Goal: Answer question/provide support: Share knowledge or assist other users

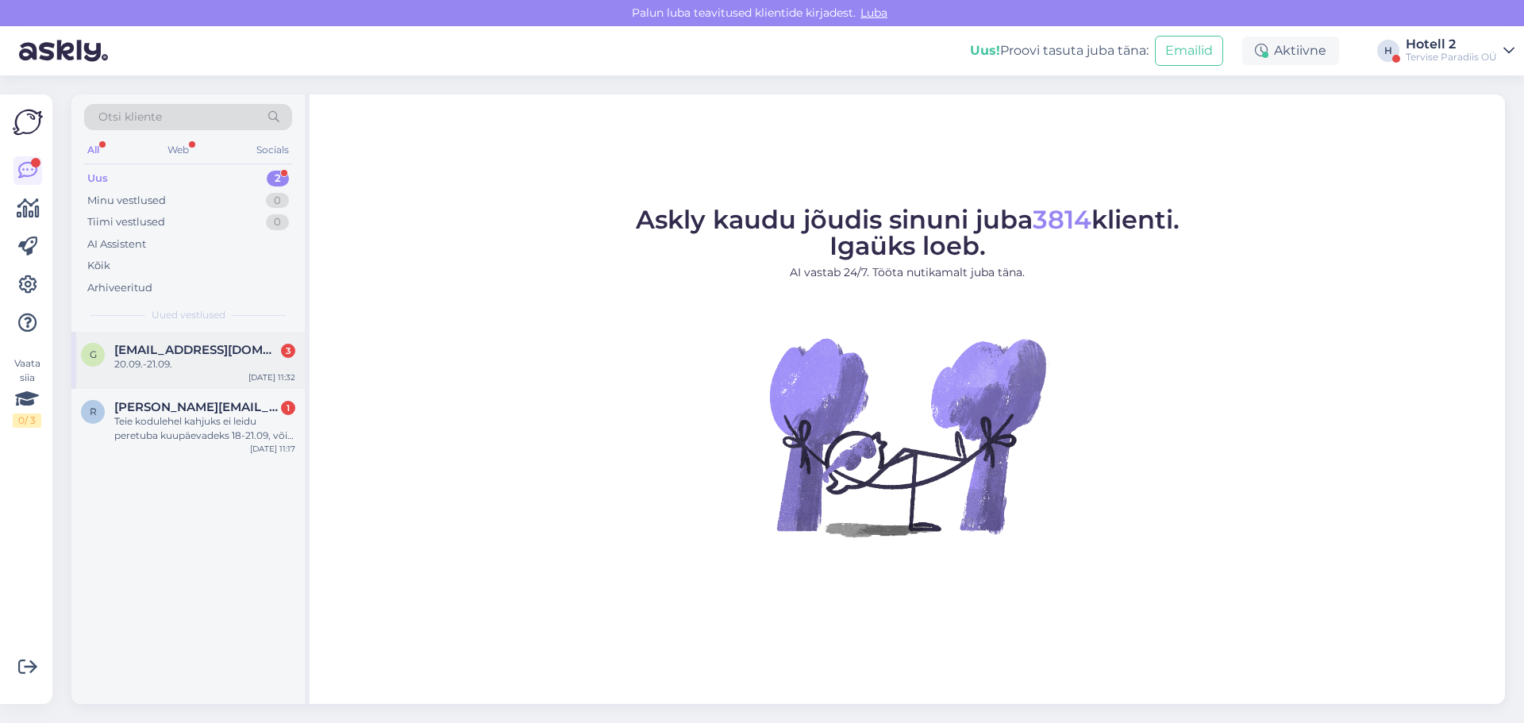
click at [200, 366] on div "20.09.-21.09." at bounding box center [204, 364] width 181 height 14
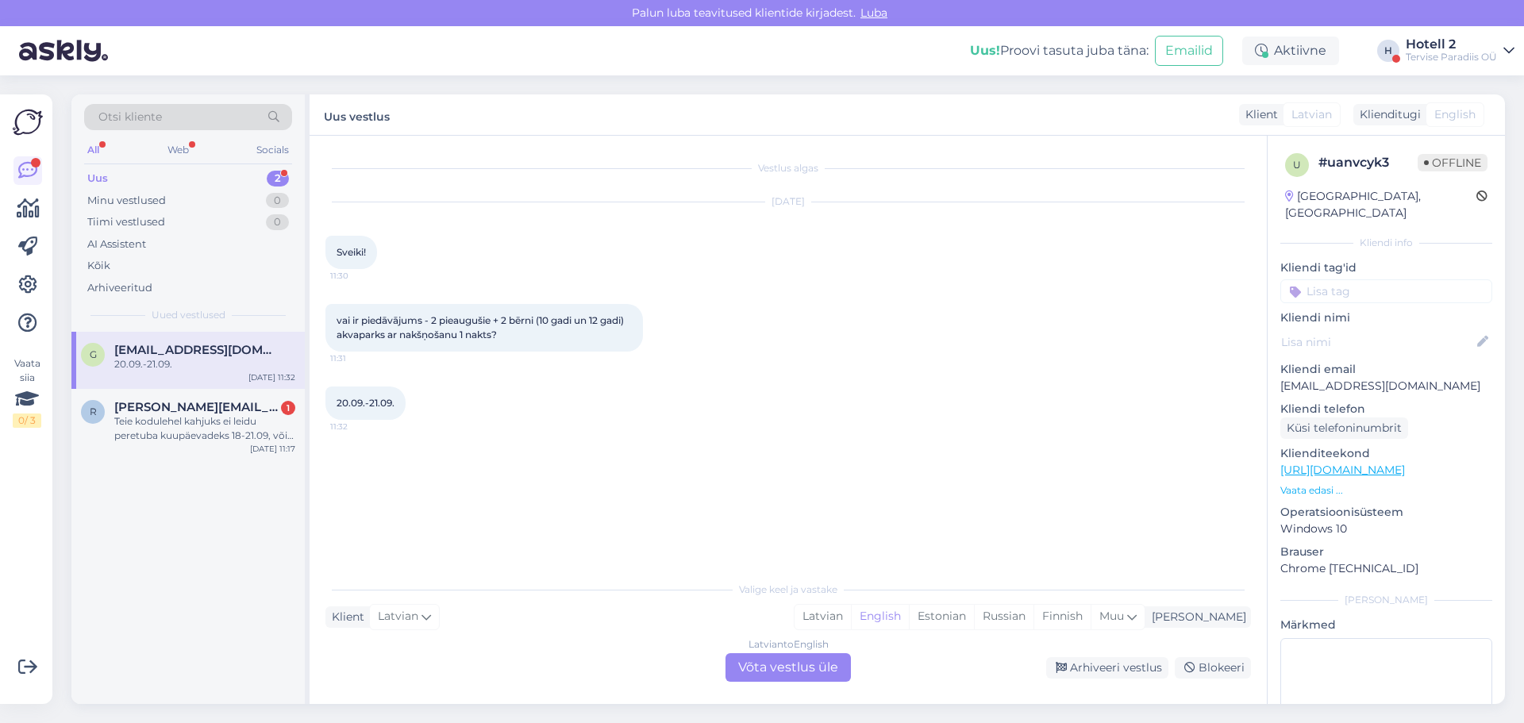
click at [805, 663] on div "Latvian to English Võta vestlus üle" at bounding box center [787, 667] width 125 height 29
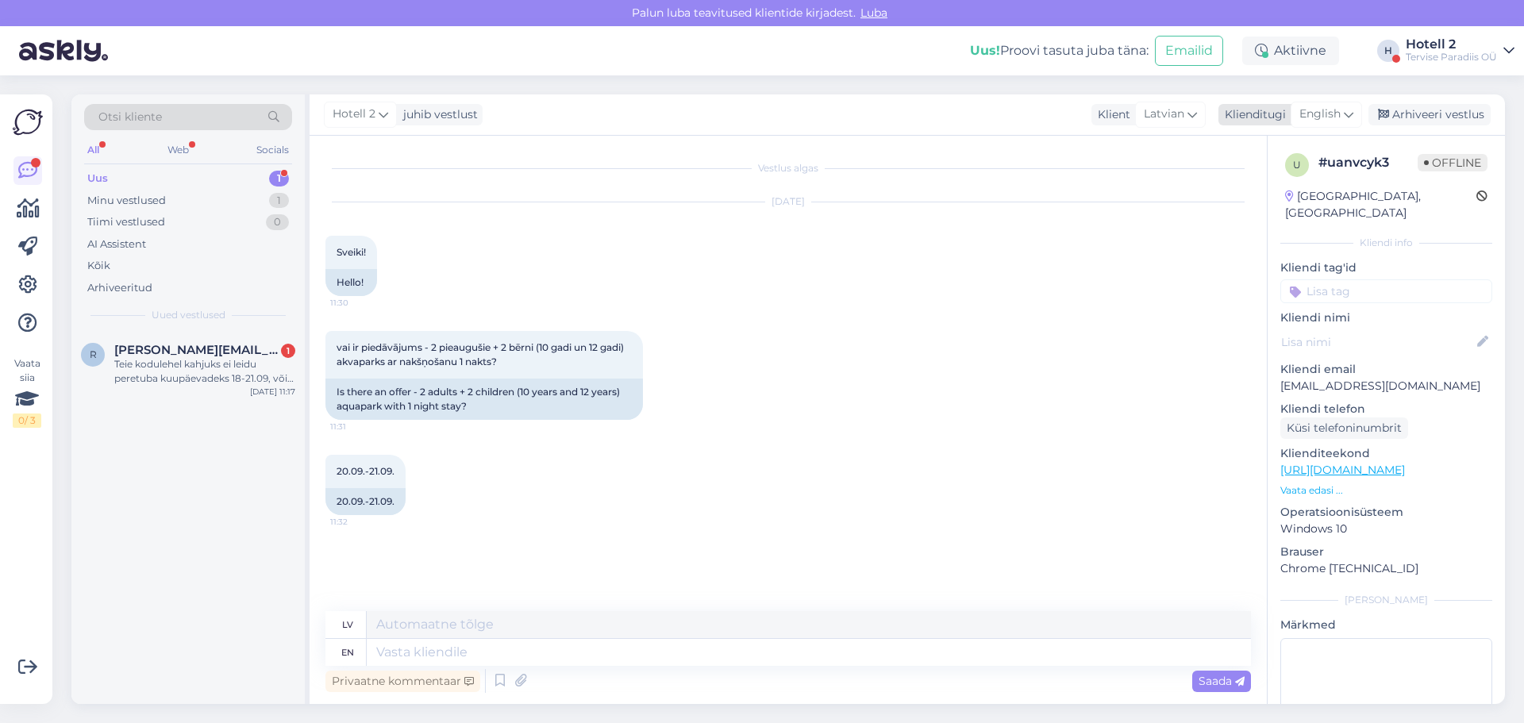
click at [1315, 107] on span "English" at bounding box center [1319, 114] width 41 height 17
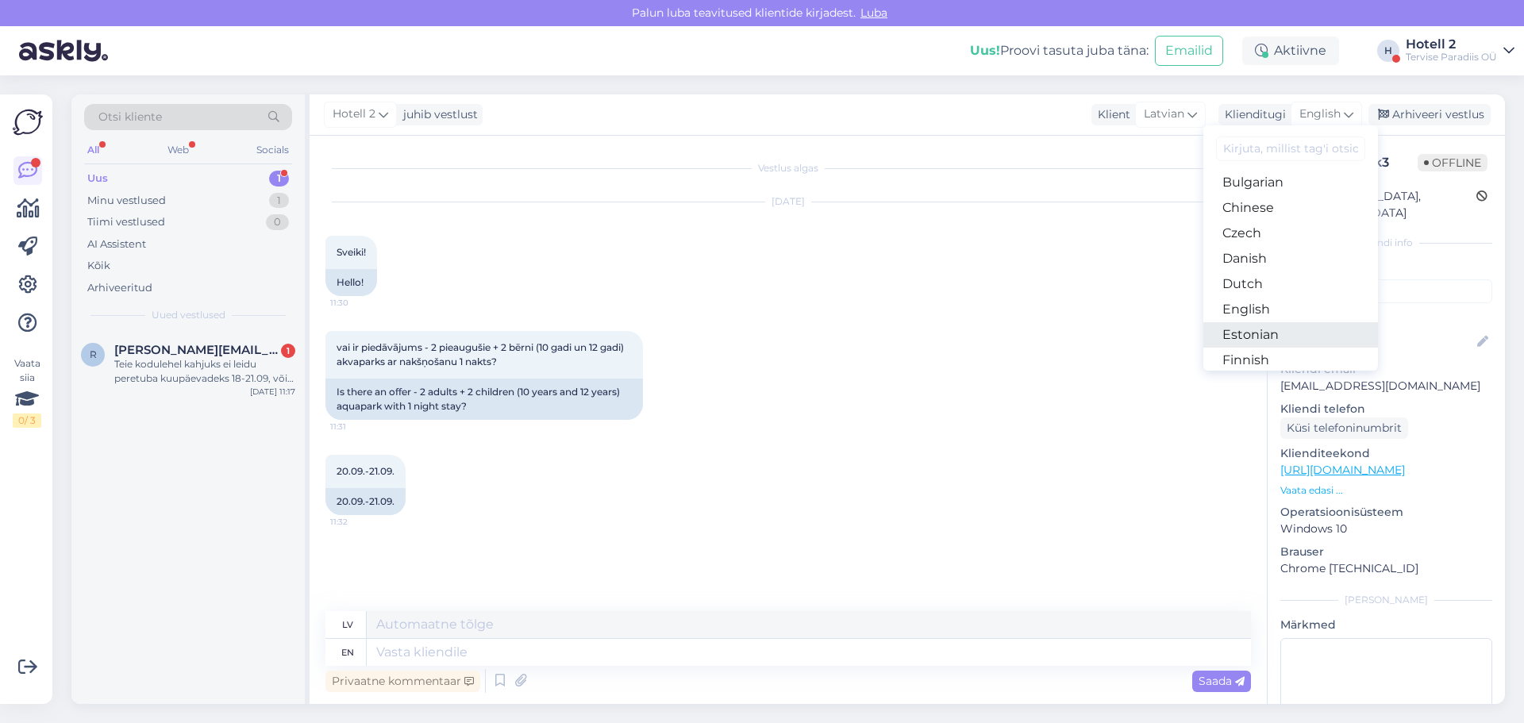
scroll to position [79, 0]
click at [1282, 306] on link "Estonian" at bounding box center [1290, 308] width 175 height 25
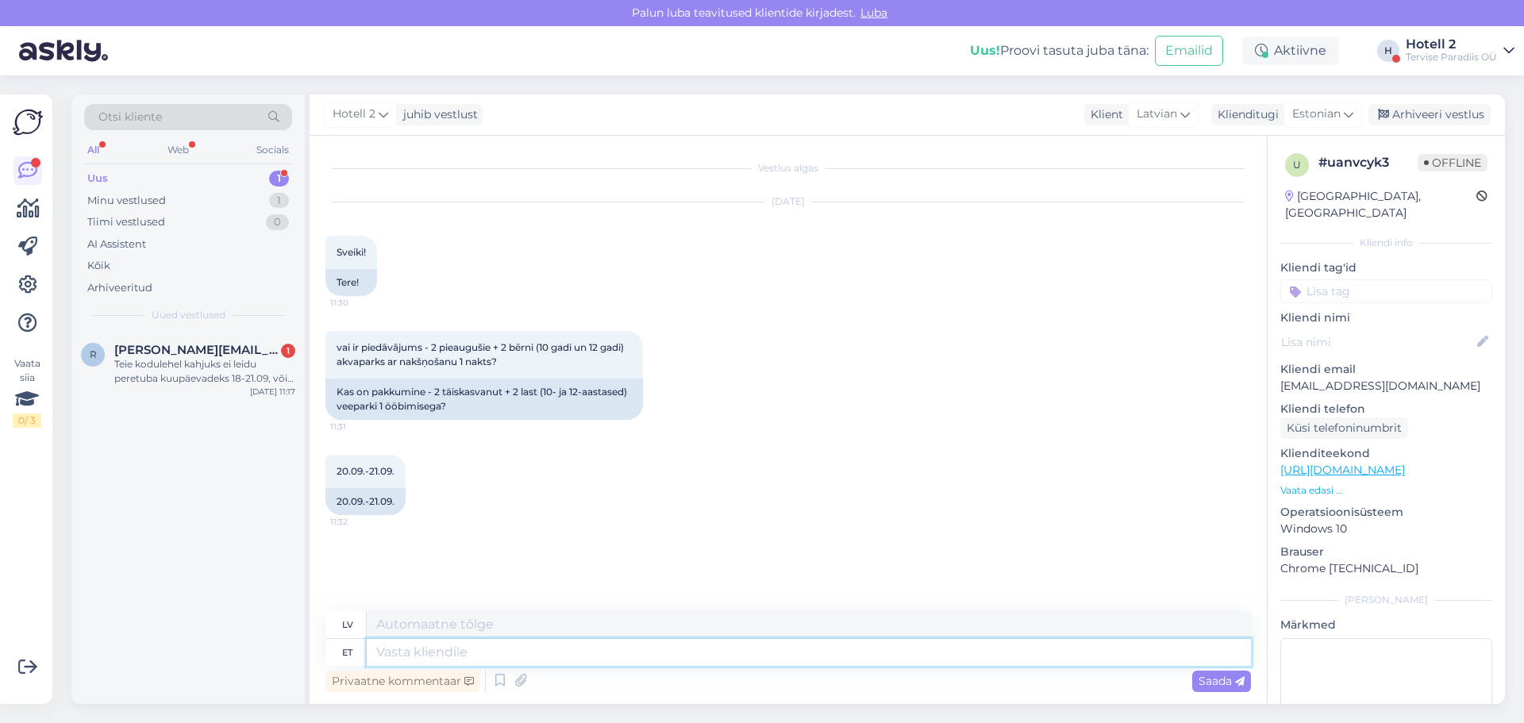
click at [485, 657] on textarea at bounding box center [809, 652] width 884 height 27
type textarea "Tere"
type textarea "Sveiki"
type textarea "Tere!"
type textarea "Sveiki!"
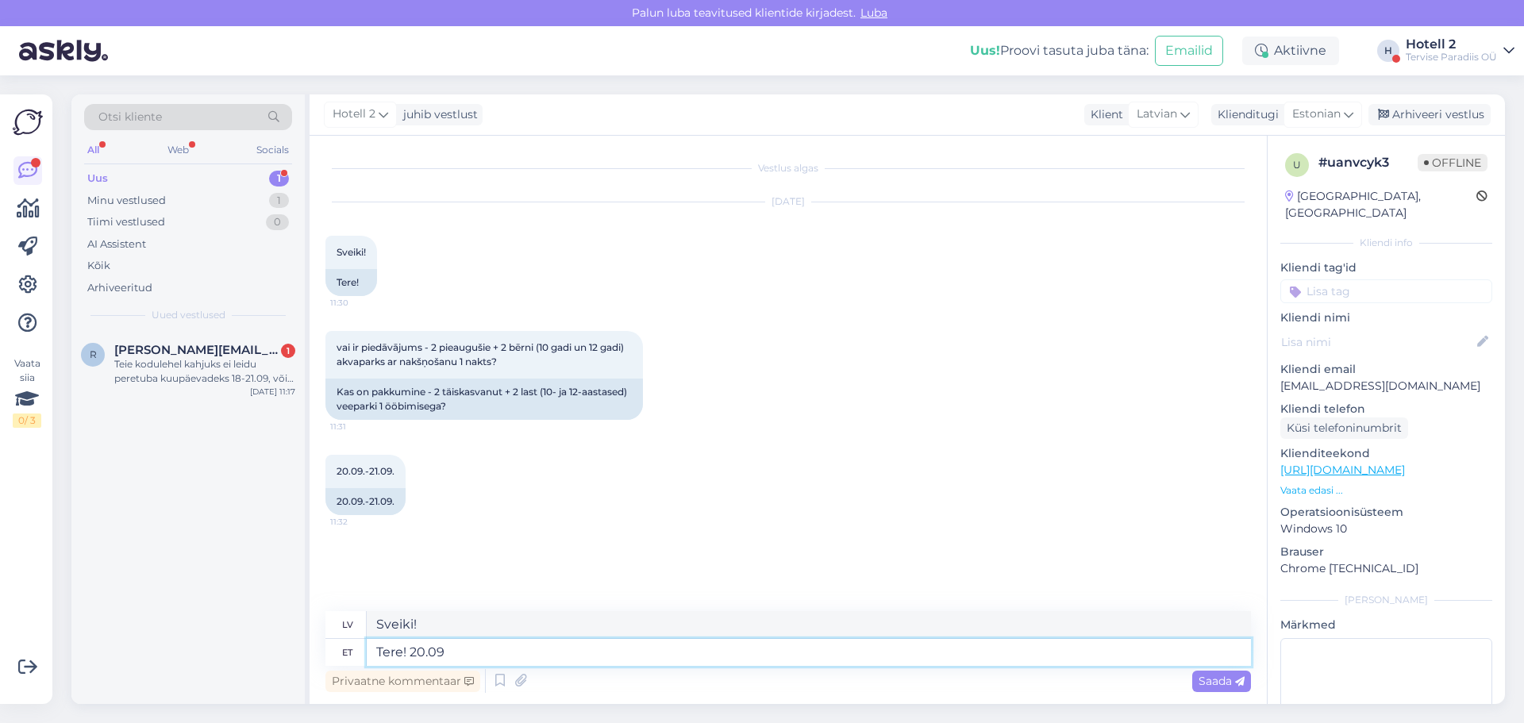
type textarea "Tere! 20.09"
type textarea "Sveiki! 20.09"
type textarea "Tere! 20.09 ei ol"
type textarea "Sveiki! 20.09 nē"
type textarea "Tere! 20.09 ei ole e"
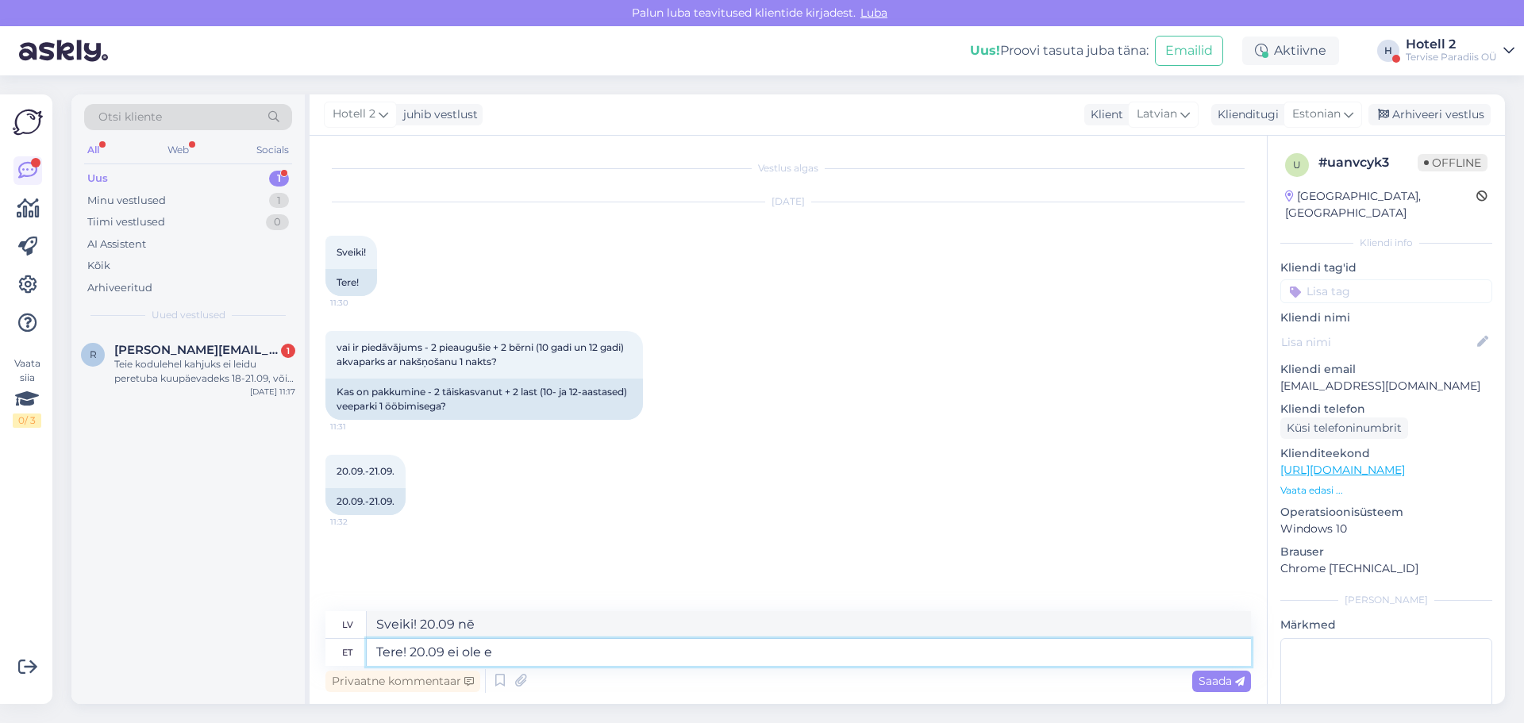
type textarea "Sveiki! 20.09 nav"
type textarea "Tere! 20.09 ei ole enam"
type textarea "Sveiki! 20.09 vairs nav"
type textarea "Tere! 20.09 ei ole enam vabu pe"
type textarea "Sveiki! 20.09 vairs nav pieejams"
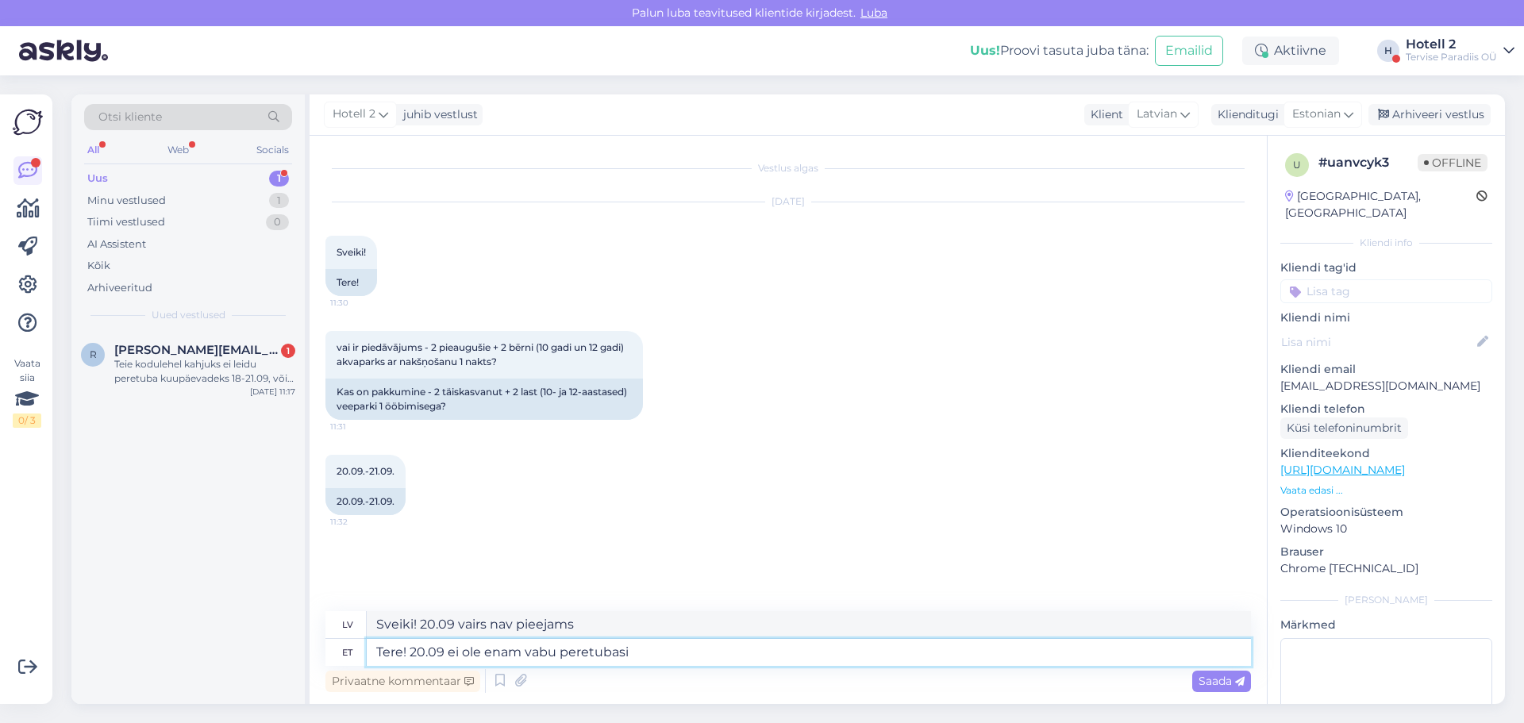
type textarea "Tere! 20.09 ei ole enam vabu peretubasid"
type textarea "Sveiki! 20.09 vairs nav pieejamas ģimenes istabas."
type textarea "Tere! 20.09 ei ole enam vabu peretubasid."
type textarea "Sveiki! 20.09 . vairs nav pieejamas ģimenes istabas."
type textarea "Tere! 20.09 ei ole enam vabu peretubasid."
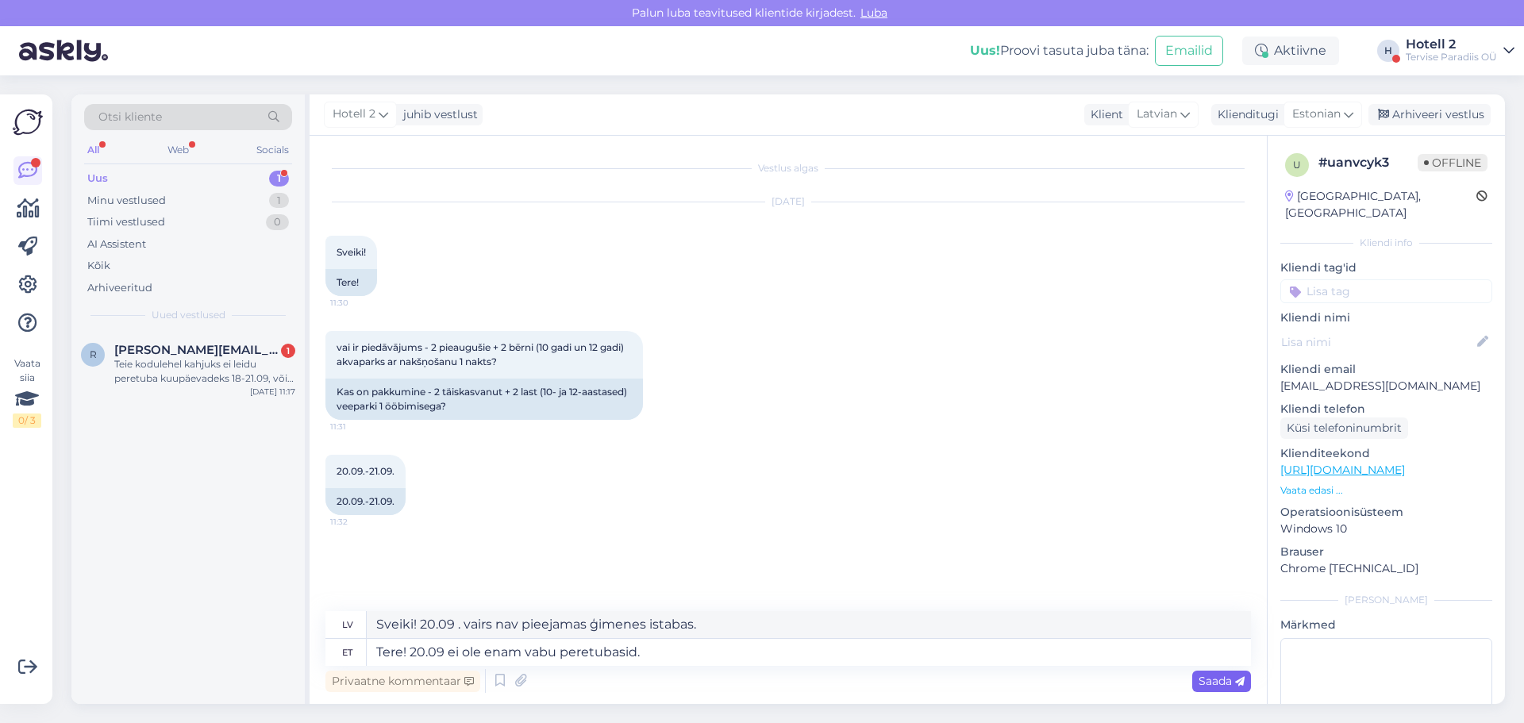
click at [1210, 677] on span "Saada" at bounding box center [1221, 681] width 46 height 14
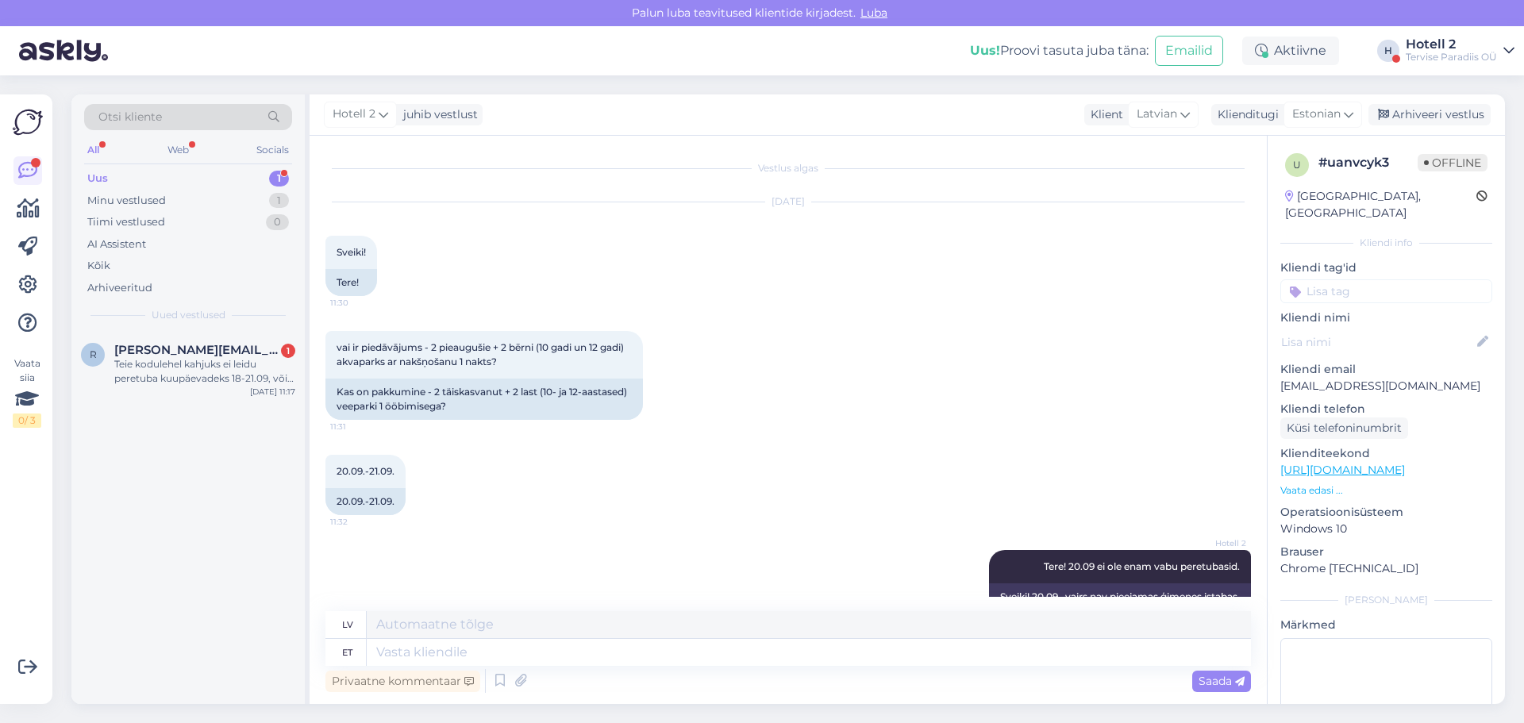
scroll to position [31, 0]
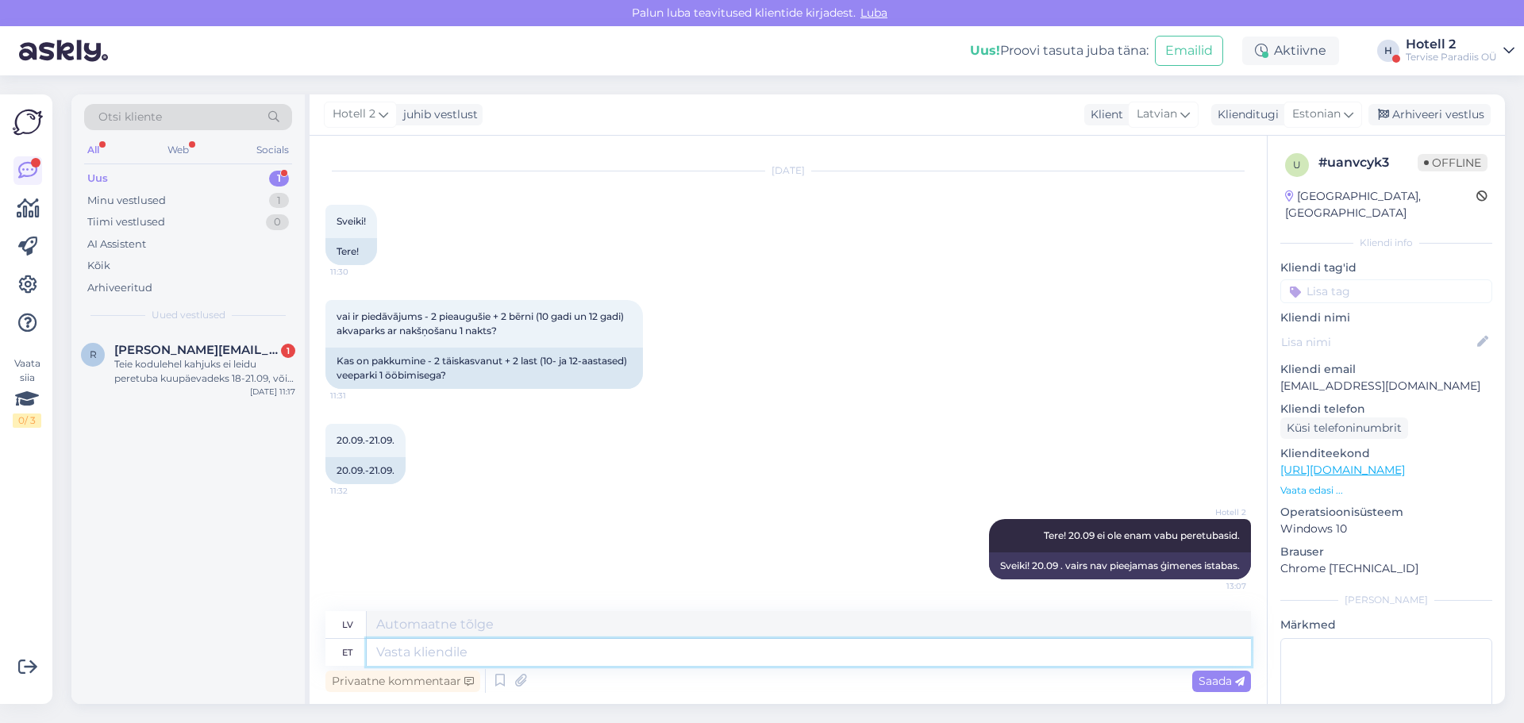
click at [421, 655] on textarea at bounding box center [809, 652] width 884 height 27
type textarea "Oleks p"
type textarea "Būtu"
type textarea "Oleks pakkuda"
type textarea "Vēlētos piedāvāt"
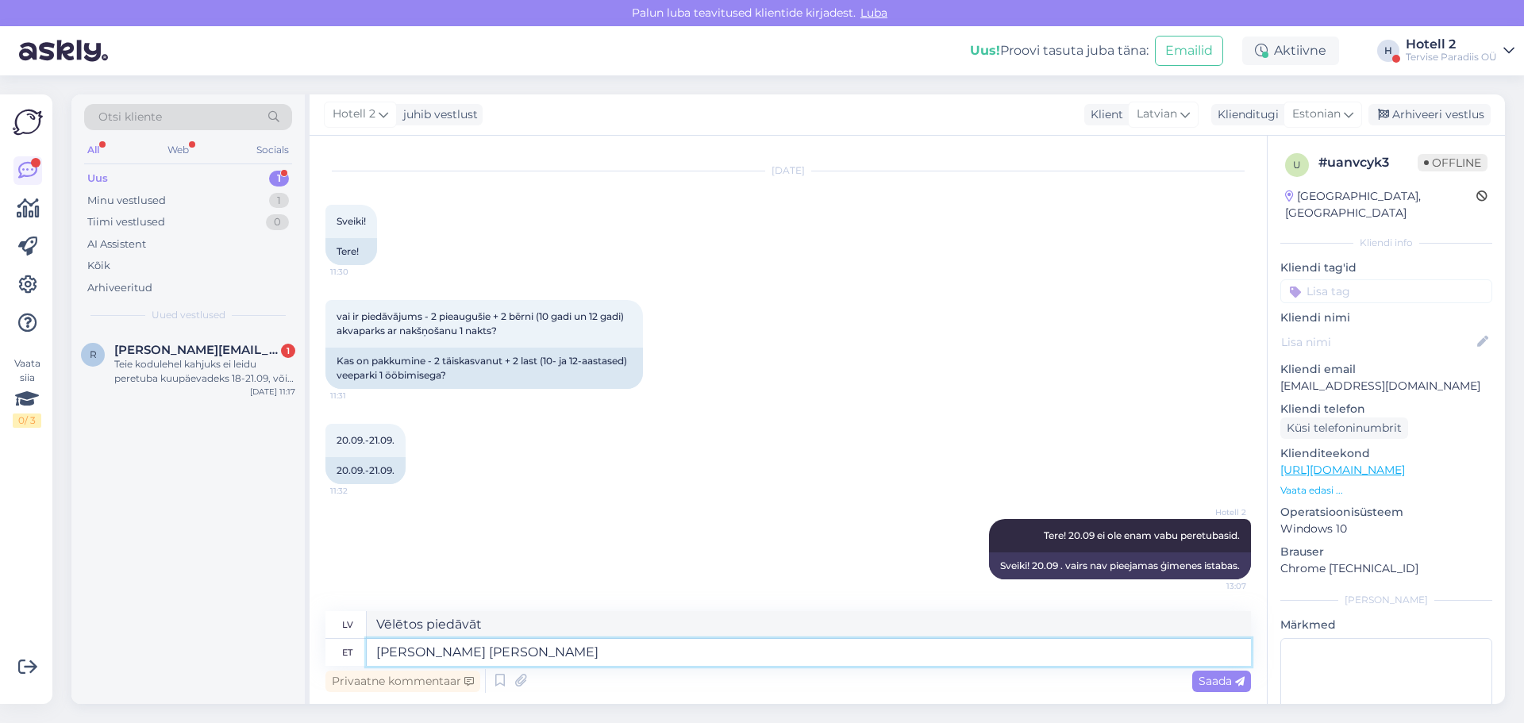
type textarea "Oleks pakkuda vaid s"
type textarea "Es tikai vēlētos piedāvāt"
type textarea "Oleks pakkuda vaid sviiti"
type textarea "Būtu pieejams tikai apartaments."
type textarea "Oleks pakkuda vaid sviiti, ku"
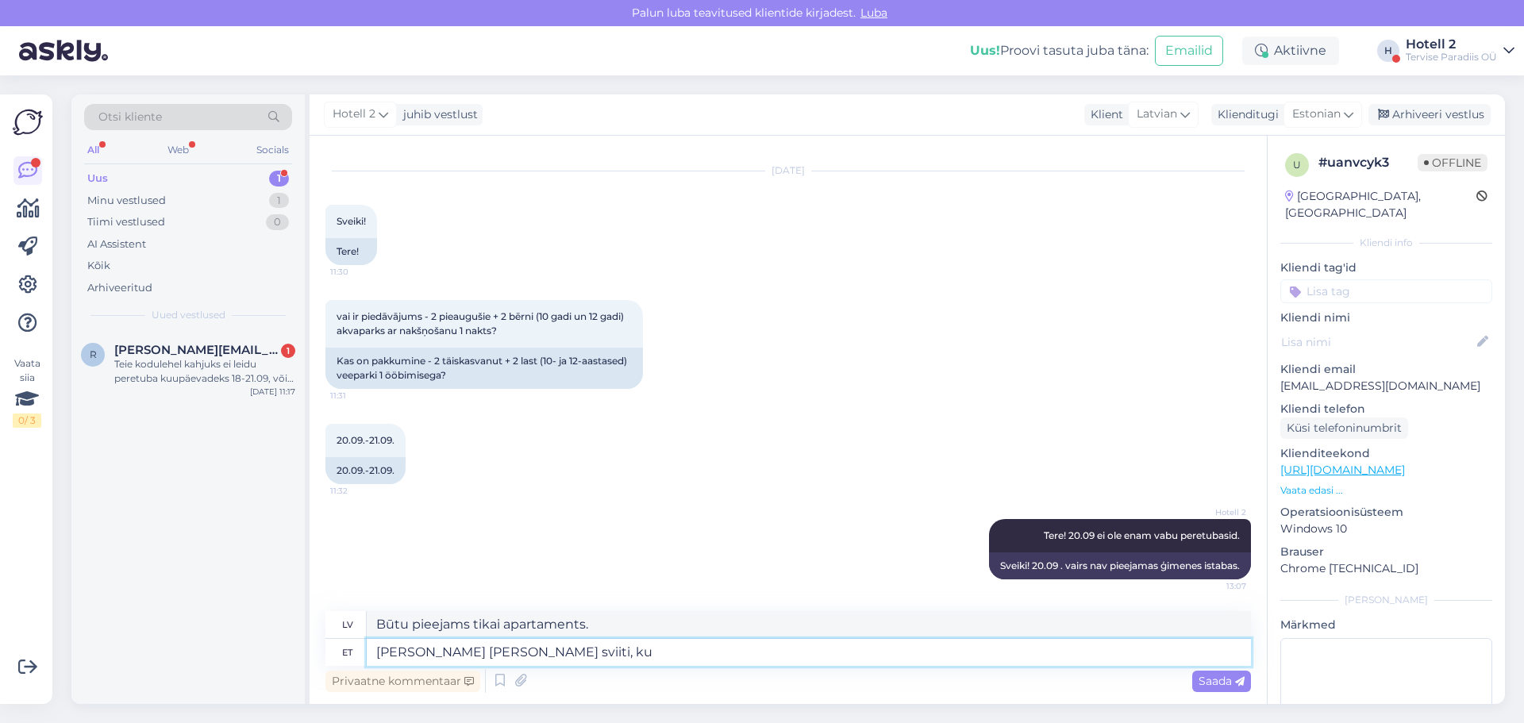
type textarea "Es piedāvātu tikai apartamentus,"
type textarea "Oleks pakkuda vaid sviiti, kui s"
type textarea "Mēs piedāvātu apartamentus tikai tad, ja"
type textarea "Oleks pakkuda vaid sviiti, kui soovite"
type textarea "Mēs varētu piedāvāt numuru tikai tad, ja vēlaties."
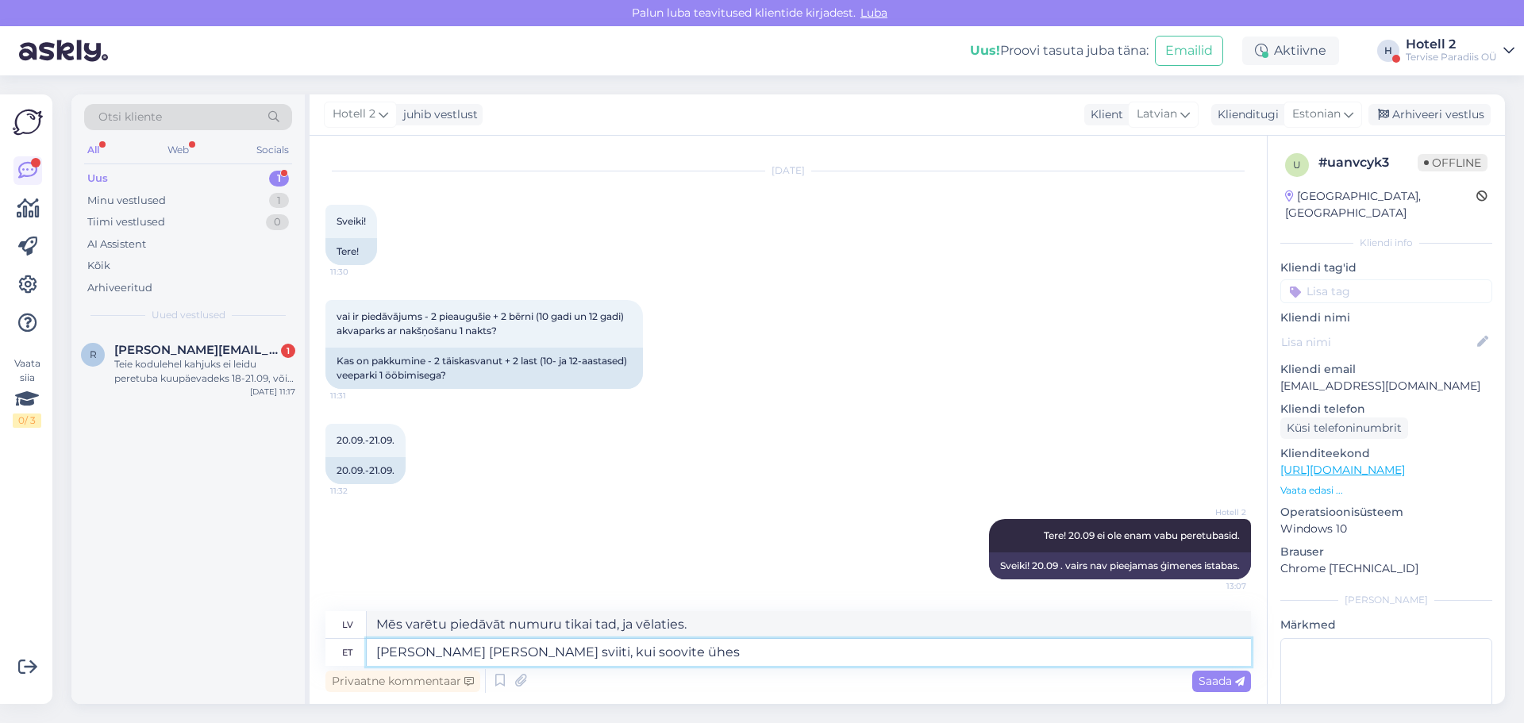
type textarea "Oleks pakkuda vaid sviiti, kui soovite ühes t"
type textarea "Mēs piedāvātu apartamentus tikai tad, ja vēlaties."
type textarea "Oleks pakkuda vaid sviiti, kui soovite ühes toas ko"
type textarea "Mēs piedāvātu apartamentus tikai tad, ja vēlaties vienu istabu."
type textarea "Oleks pakkuda vaid sviiti, kui soovite ühes toas koos o"
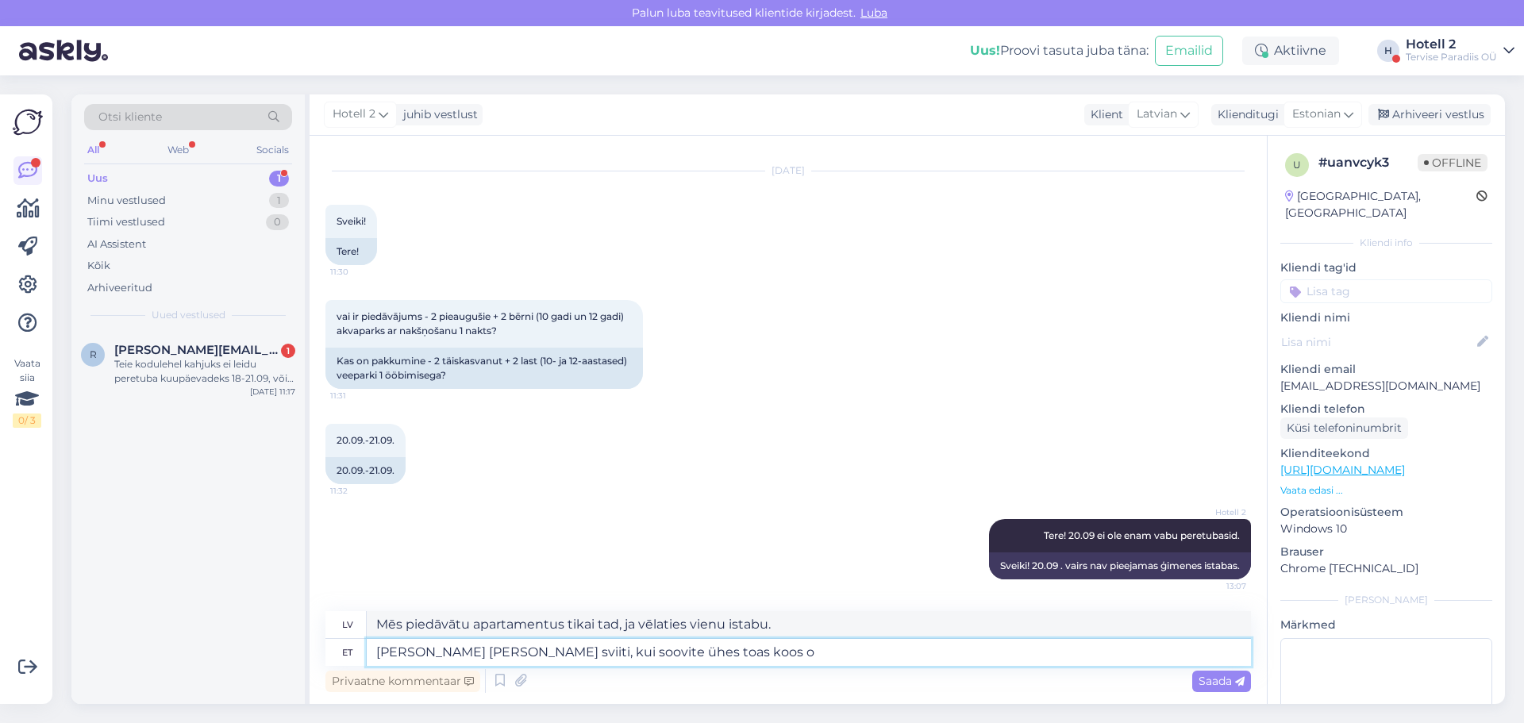
type textarea "Mēs piedāvātu numuru "suite" numurā tikai tad, ja vēlaties uzturēties kopā vien…"
type textarea "Oleks pakkuda vaid sviiti, kui soovite ühes toas koos olla"
type textarea "Mēs piedāvātu numuru "suite" numurā tikai tad, ja vēlaties būt kopā vienā istab…"
type textarea "Oleks pakkuda vaid sviiti, kui soovite ühes toas koos olla"
click at [1214, 674] on span "Saada" at bounding box center [1221, 681] width 46 height 14
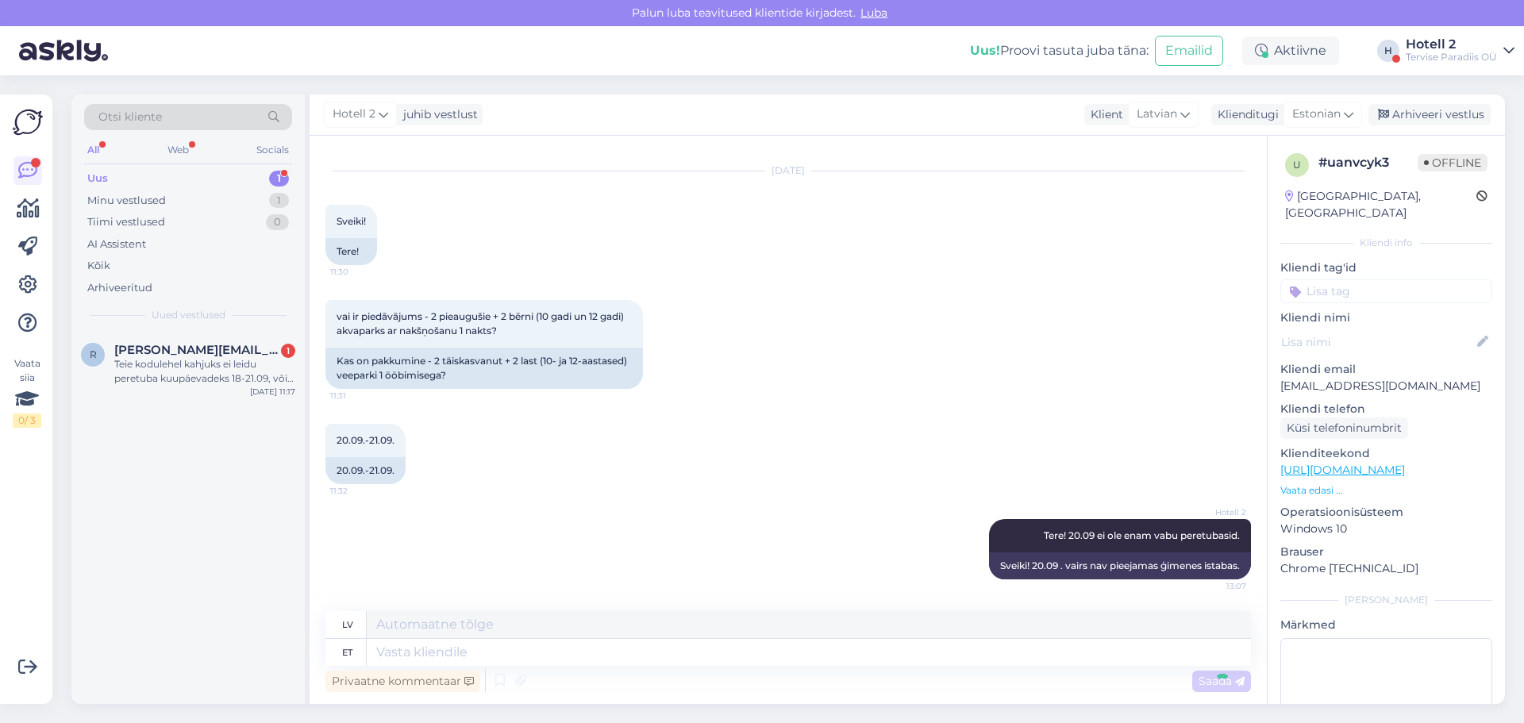
scroll to position [140, 0]
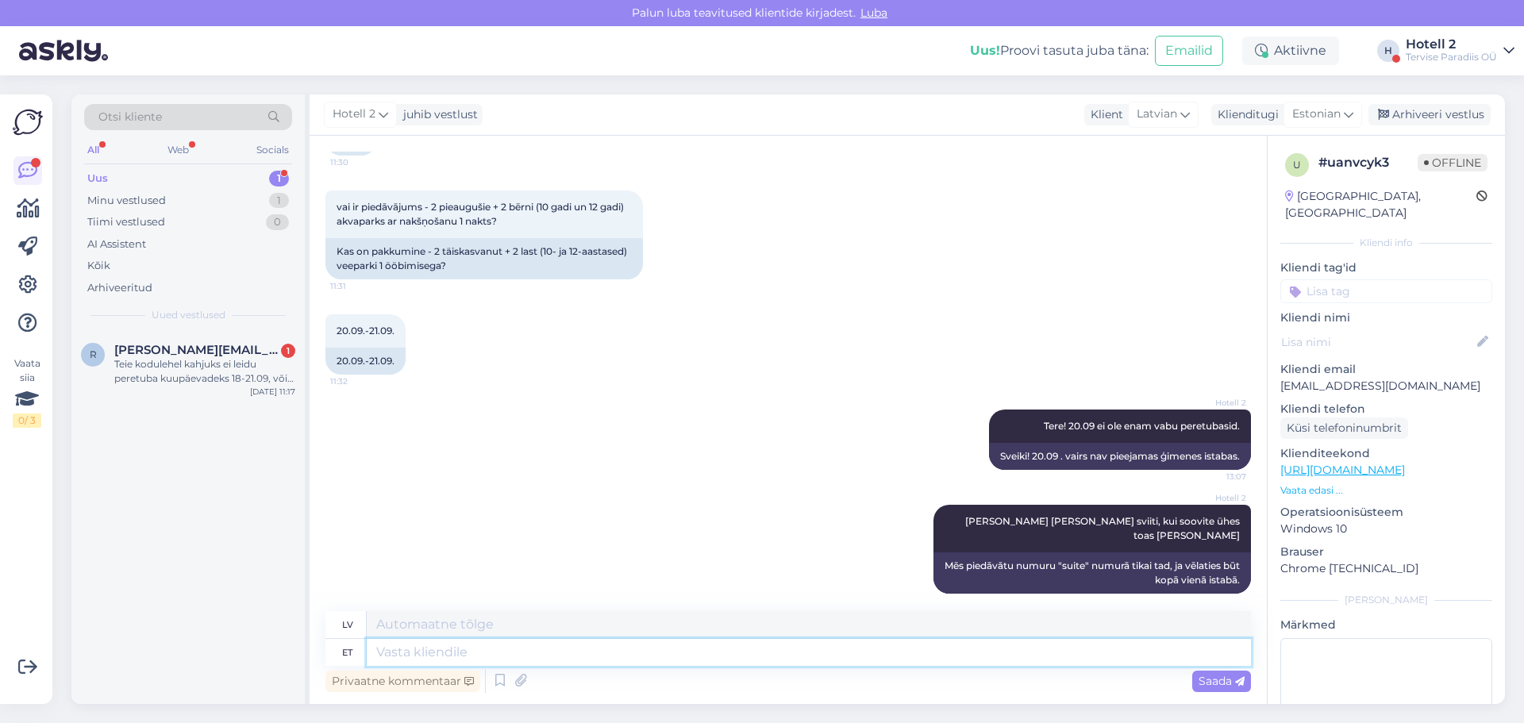
click at [609, 654] on textarea at bounding box center [809, 652] width 884 height 27
type textarea "Hinda sa"
type textarea "Vērtēt"
type textarea "Hinda saate i"
type textarea "Jūs varat novērtēt"
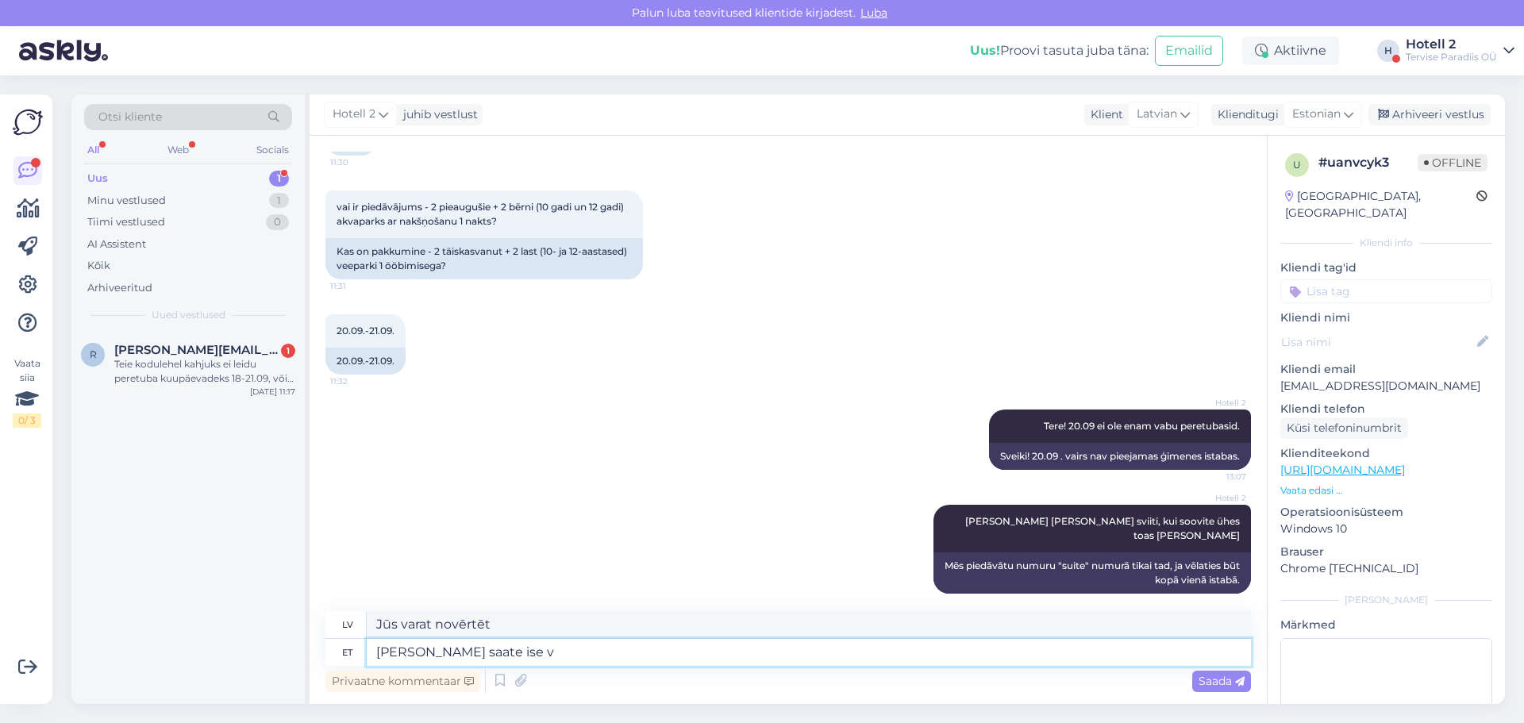
type textarea "Hinda saate ise va"
type textarea "Jūs varat spriest paši."
type textarea "Hinda saate ise vaadata m"
type textarea "Cenu var redzēt pats."
type textarea "Hinda saate ise vaadata meie k"
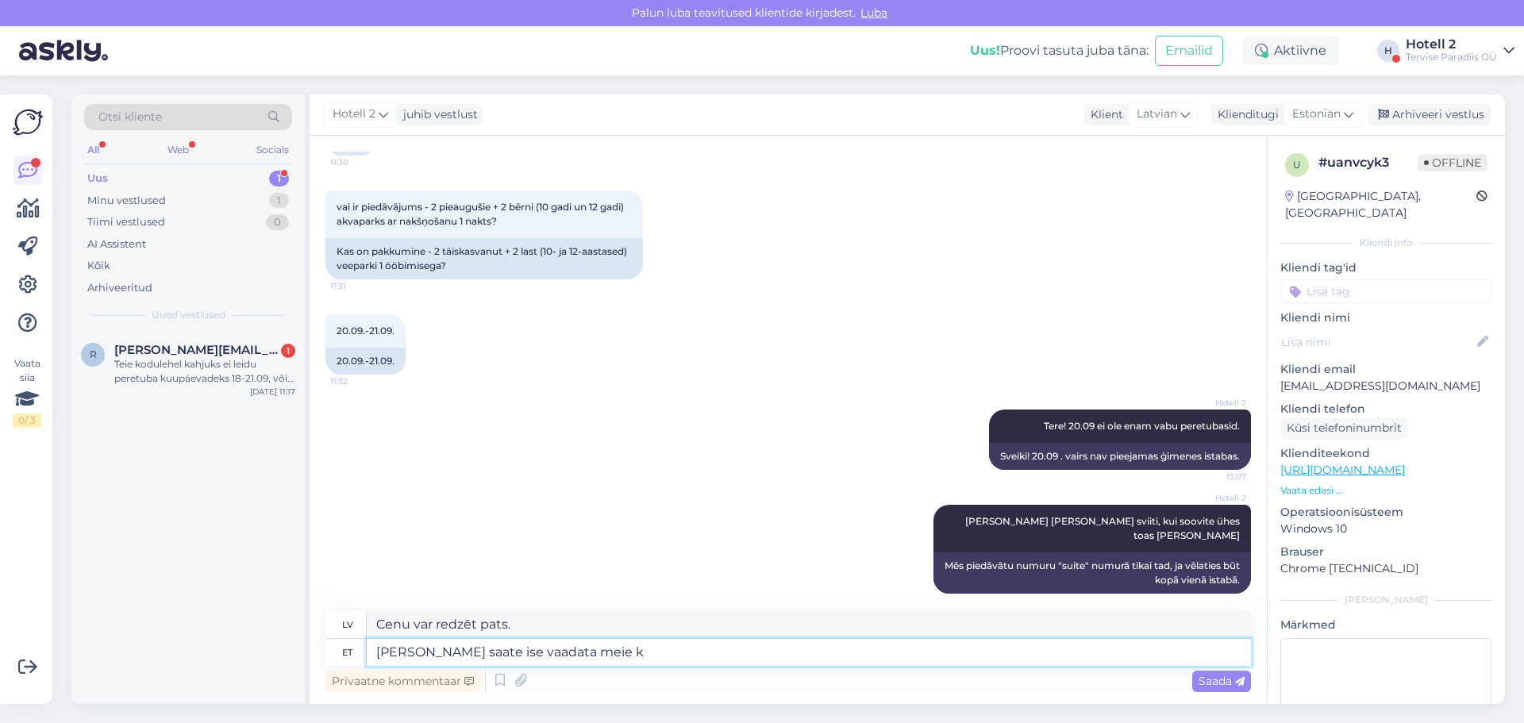
type textarea "Jūs pats varat pārbaudīt cenu mūsu mājaslapā."
type textarea "Hinda saate ise vaadata meie kodulehel online br"
type textarea "Jūs pats varat pārbaudīt cenu tiešsaistē mūsu vietnē."
type textarea "Hinda saate ise vaadata meie kodulehel online broneeringut t"
type textarea "Jūs varat pats pārbaudīt cenu mūsu tīmekļa vietnē un veikt rezervāciju tiešsais…"
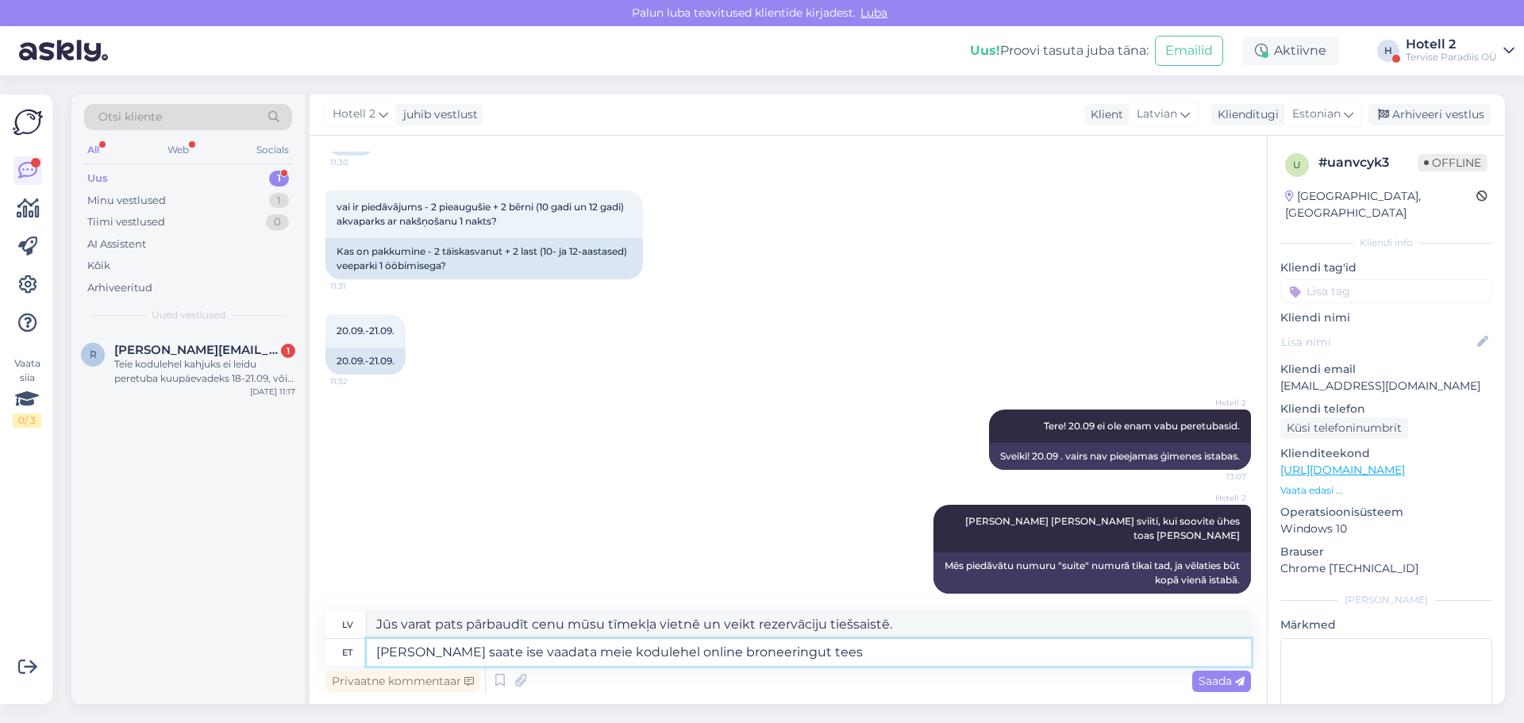
type textarea "Hinda saate ise vaadata meie kodulehel online broneeringut tee"
type textarea "Jūs varat pats pārbaudīt cenu, veicot tiešsaistes rezervāciju mūsu vietnē."
type textarea "Hinda saate ise vaadata meie kodulehel online broneeringut tehe"
type textarea "Jūs varat pats pārbaudīt cenu mūsu tīmekļa vietnē un veikt rezervāciju tiešsais…"
type textarea "Hinda saate ise vaadata meie kodulehel online broneeringut tehes"
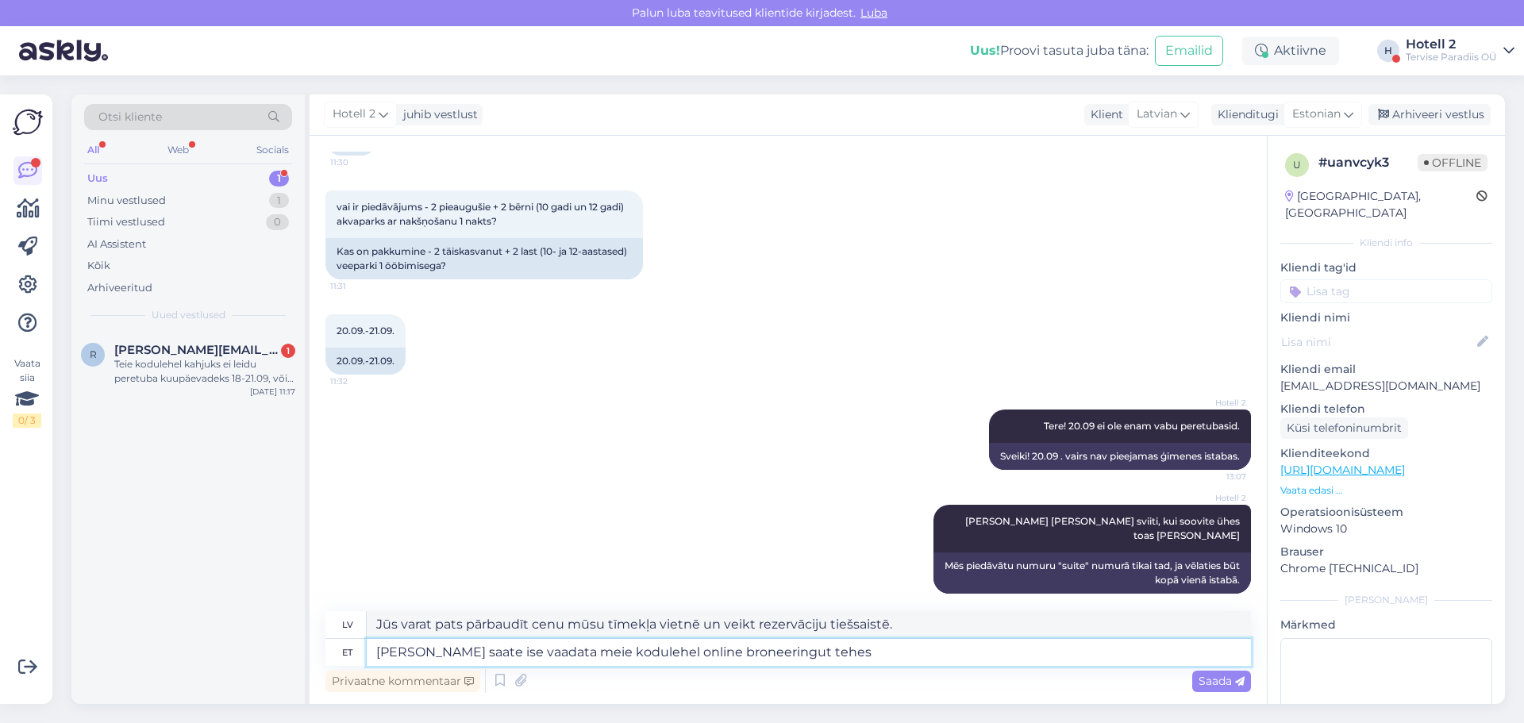
type textarea "Jūs varat pats pārbaudīt cenu, veicot rezervāciju tiešsaistē mūsu vietnē."
type textarea "Hinda saate ise vaadata meie kodulehel online broneeringut tehes"
click at [1222, 680] on span "Saada" at bounding box center [1221, 681] width 46 height 14
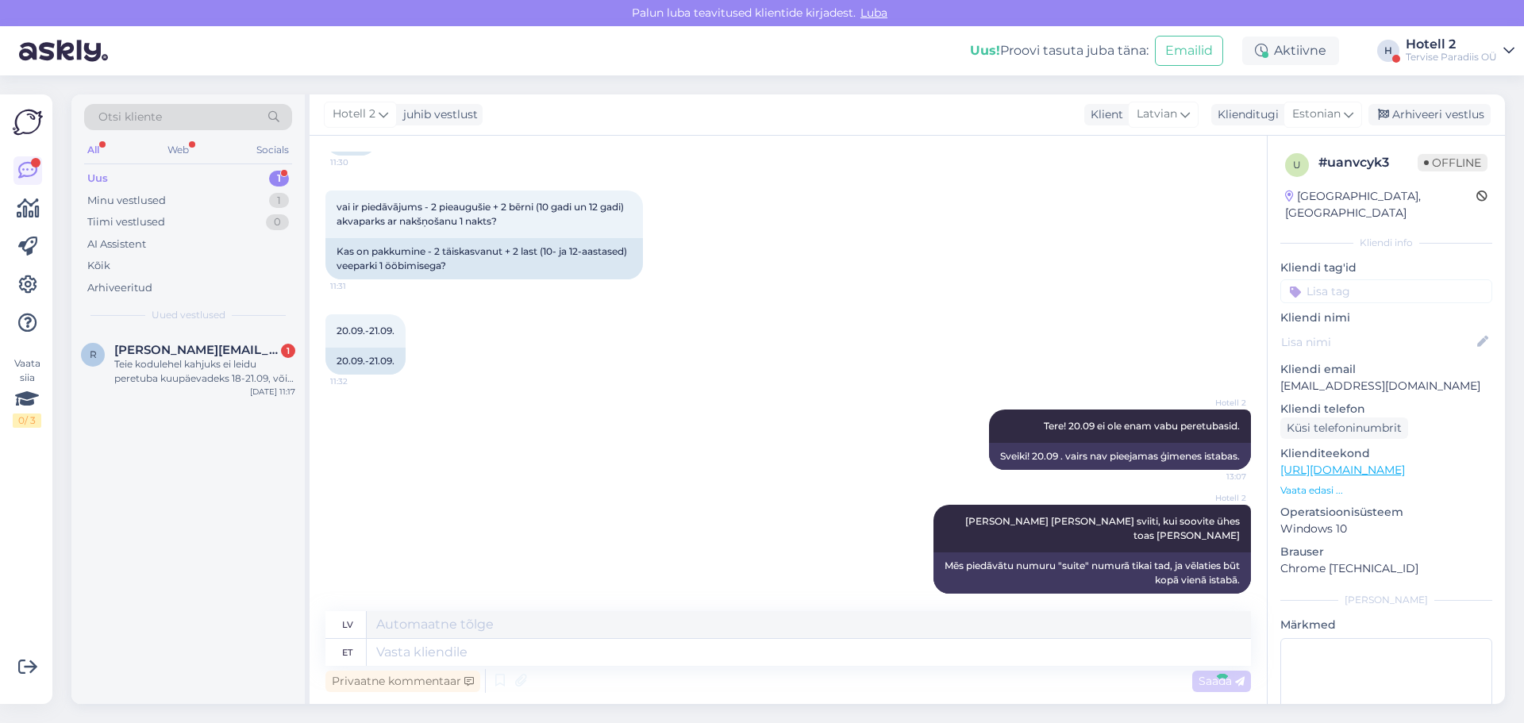
scroll to position [264, 0]
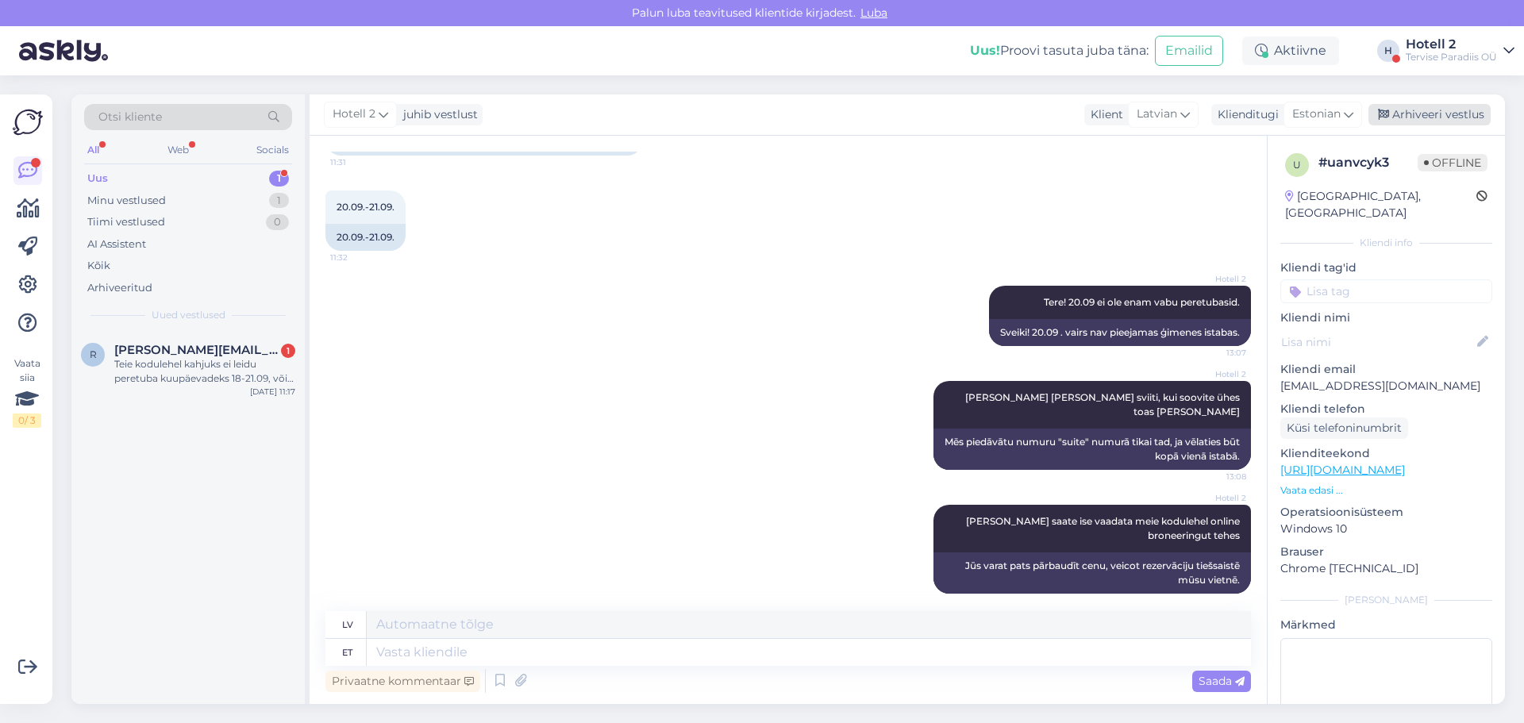
drag, startPoint x: 1431, startPoint y: 110, endPoint x: 1421, endPoint y: 125, distance: 17.8
click at [1431, 110] on div "Arhiveeri vestlus" at bounding box center [1429, 114] width 122 height 21
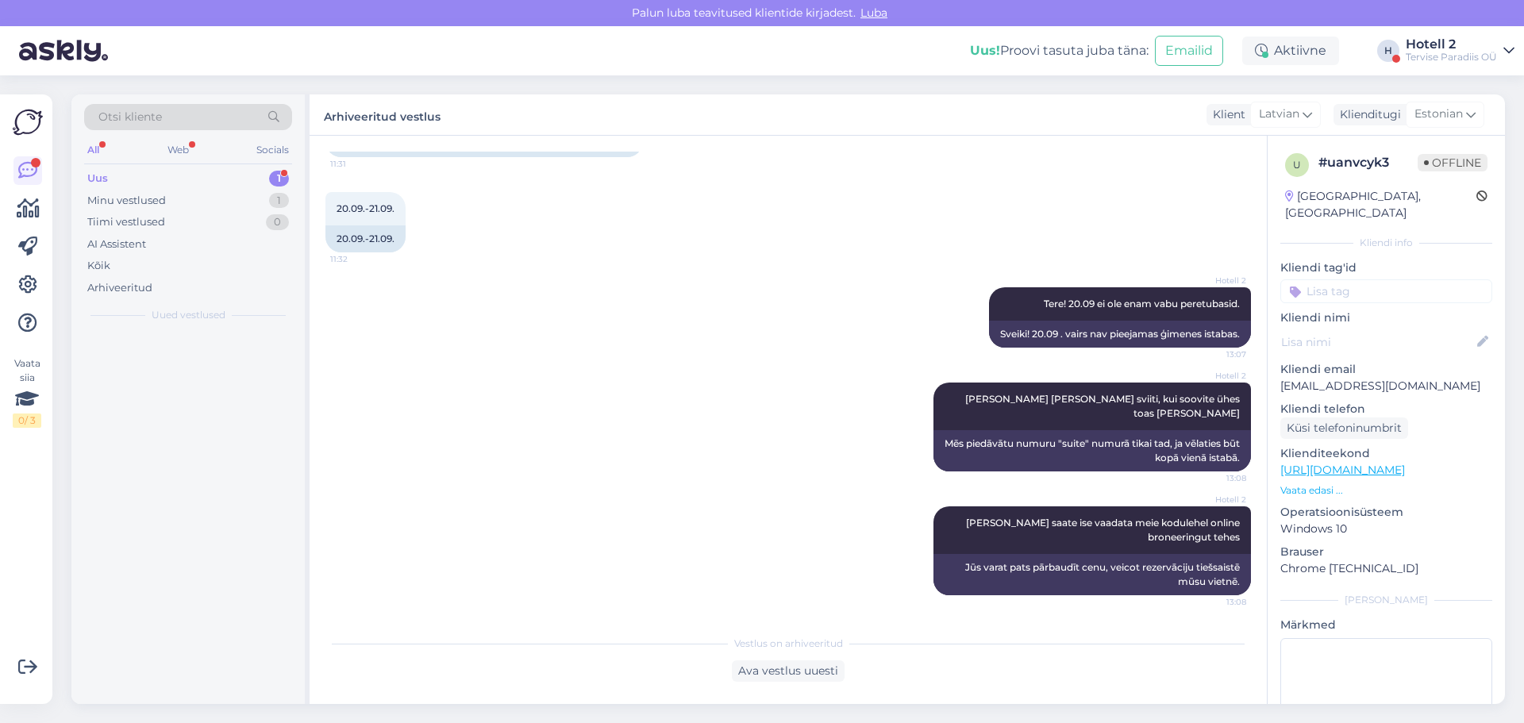
scroll to position [248, 0]
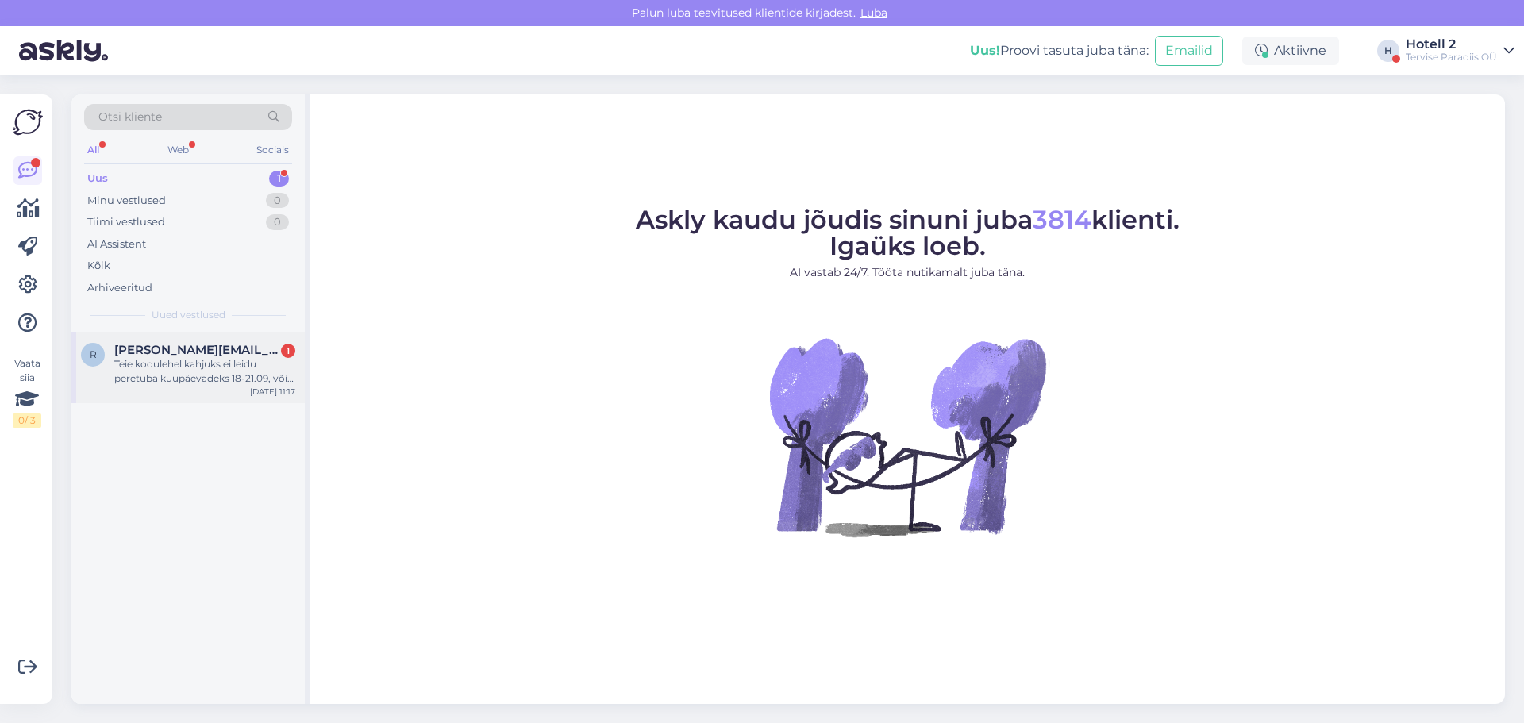
click at [129, 348] on span "[PERSON_NAME][EMAIL_ADDRESS][DOMAIN_NAME]" at bounding box center [196, 350] width 165 height 14
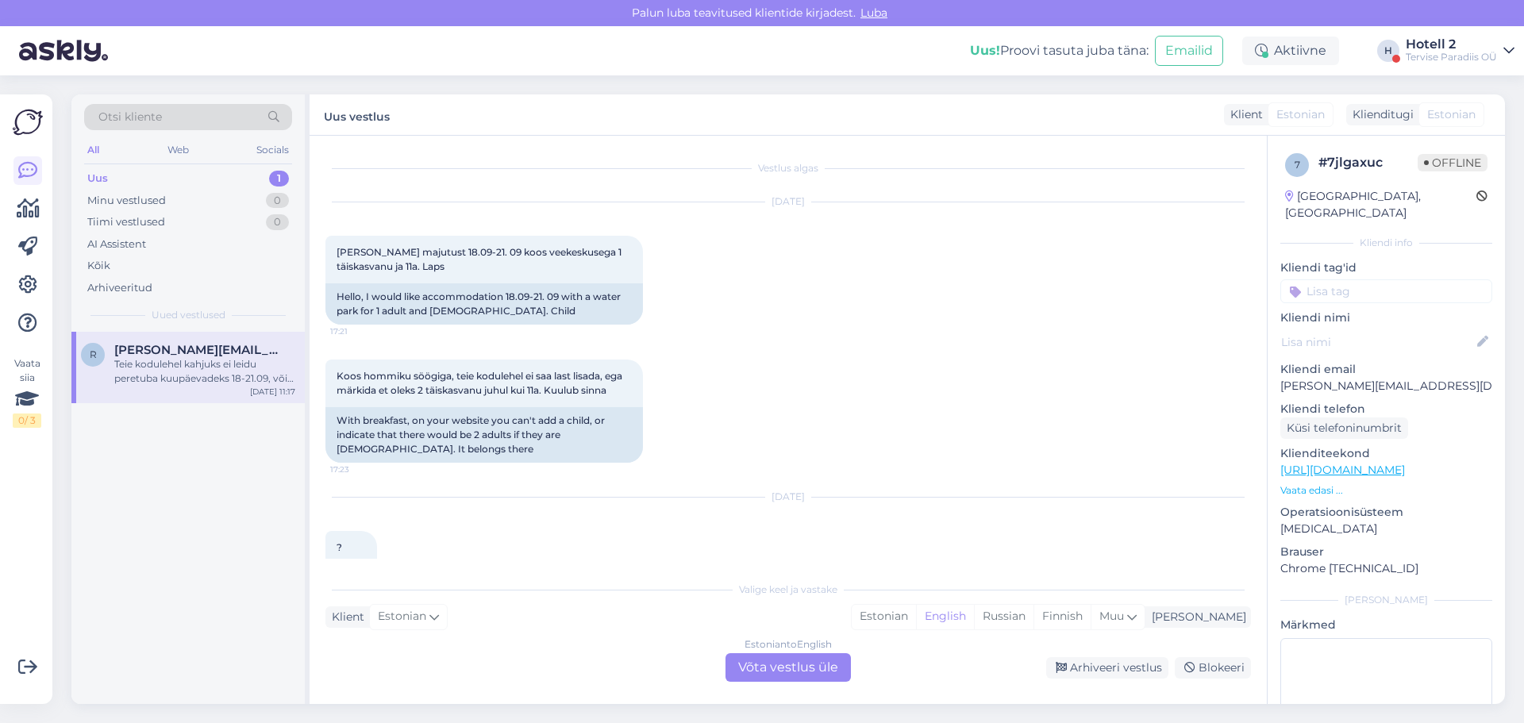
scroll to position [525, 0]
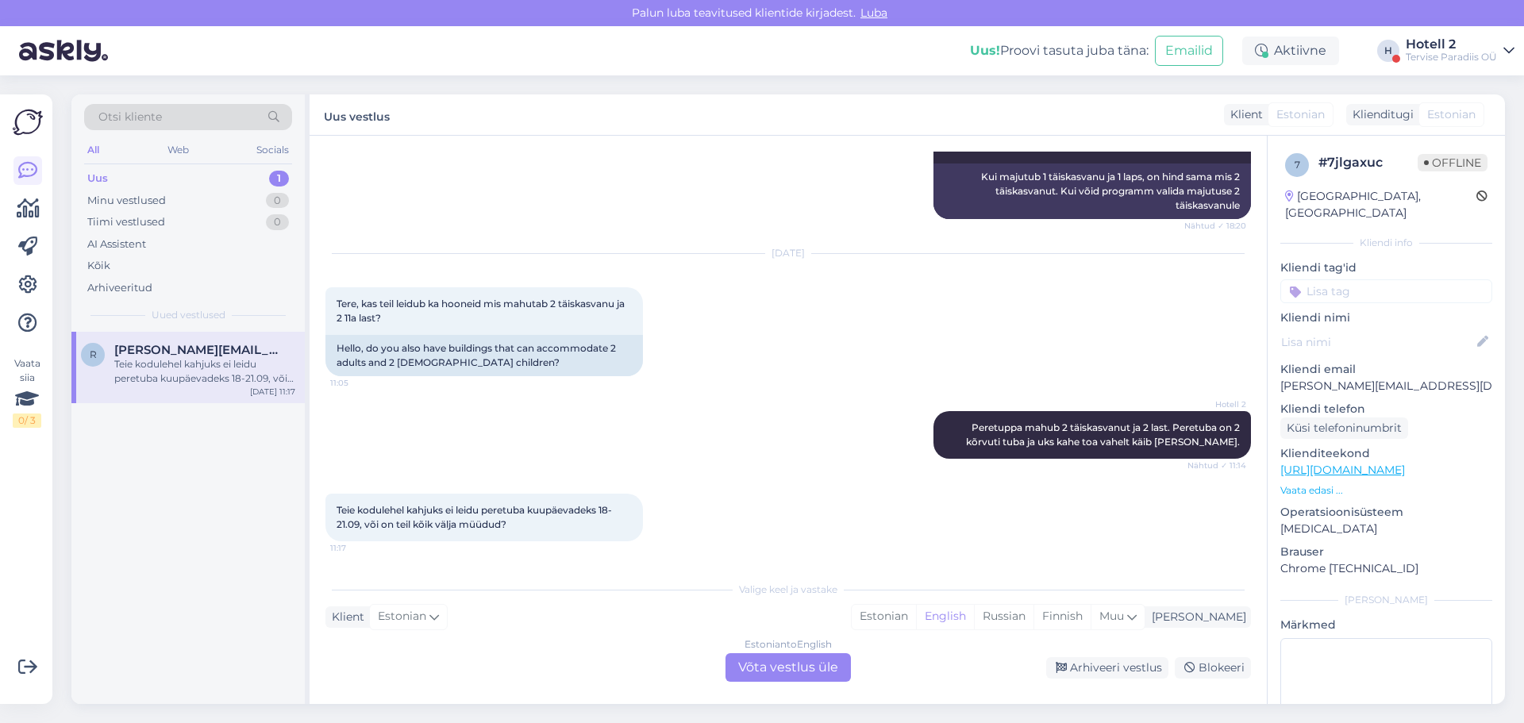
click at [759, 663] on div "Estonian to English Võta vestlus üle" at bounding box center [787, 667] width 125 height 29
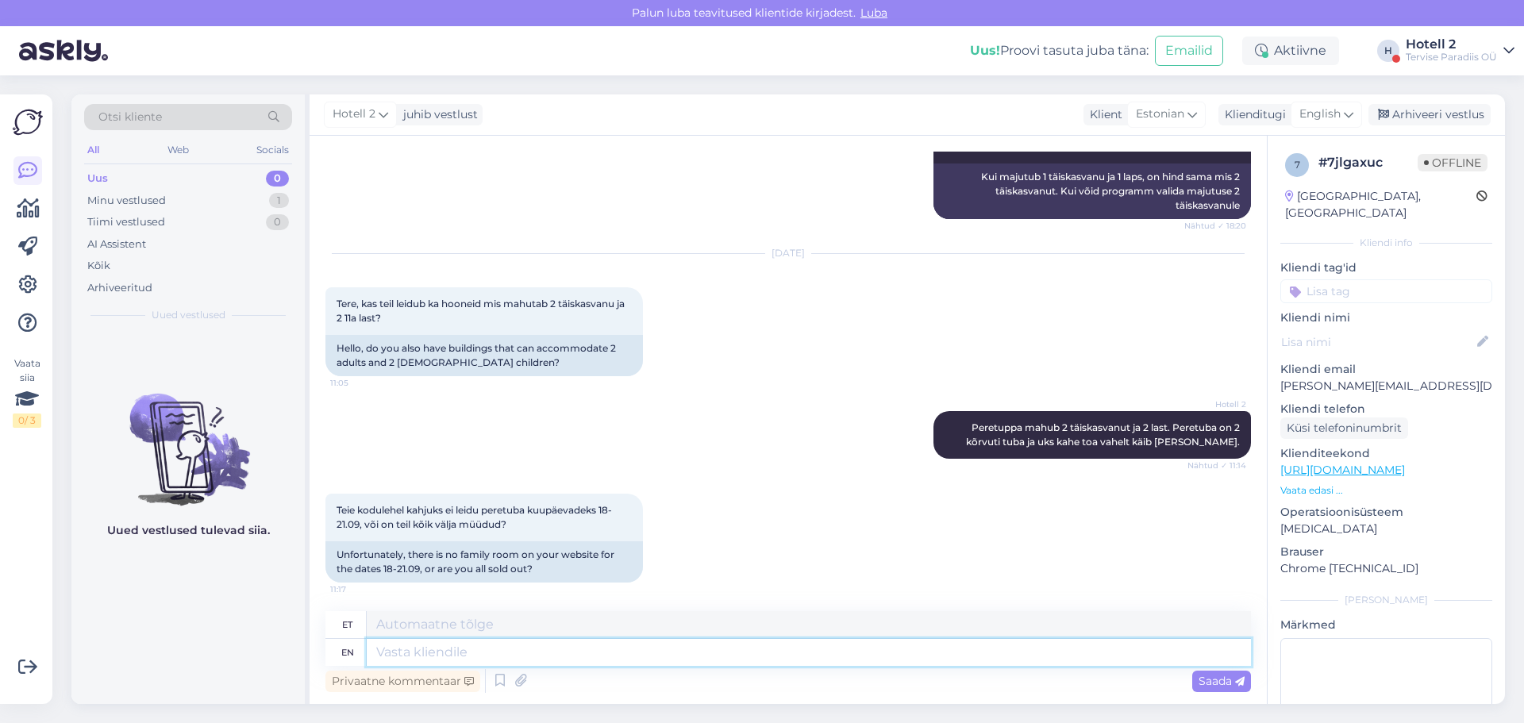
click at [527, 663] on textarea at bounding box center [809, 652] width 884 height 27
type textarea "20.09-"
type textarea "20.09"
type textarea "20.09-21.09 on"
type textarea "20.09-21.09"
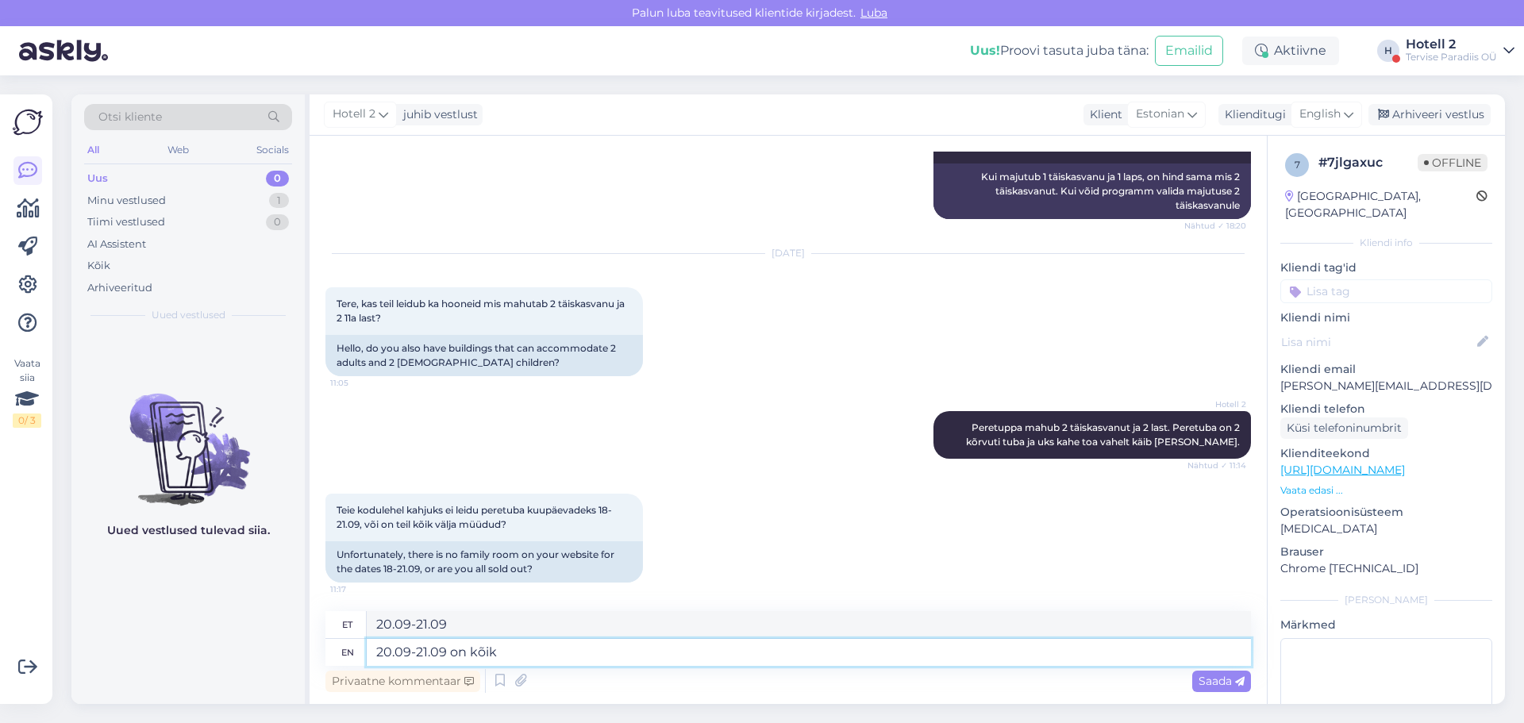
type textarea "20.09-21.09 on kõik"
type textarea "20.09-21.09 kõigil"
type textarea "20.09-21.09 on kõik peretoad"
type textarea "20.09-21.09 kõigil peretoadidel"
type textarea "20.09-21.09 on kõik peretoad juba b"
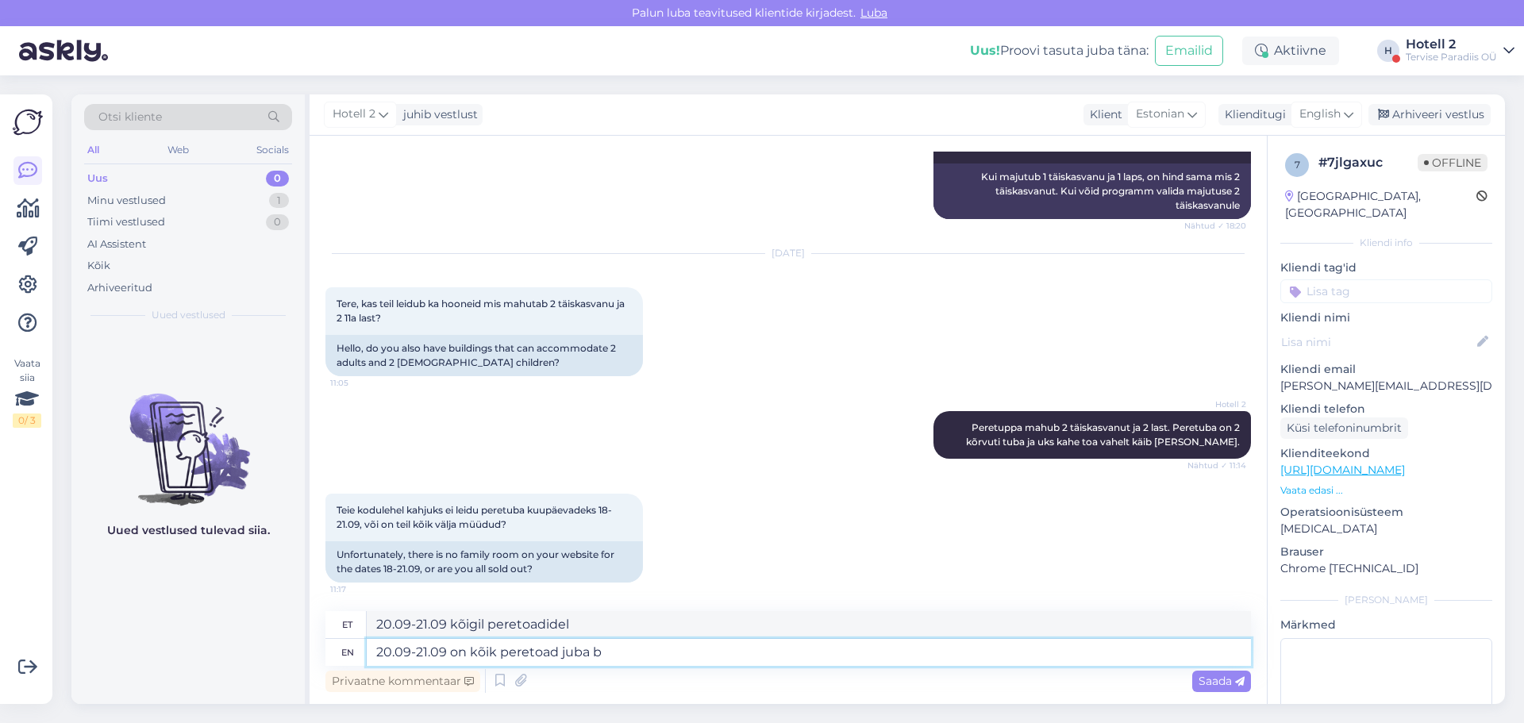
type textarea "20.09-21.09 on kõik peretoad juba"
type textarea "20.09-21.09 on kõik peretoad juba broneeritud"
click at [1213, 679] on span "Saada" at bounding box center [1221, 681] width 46 height 14
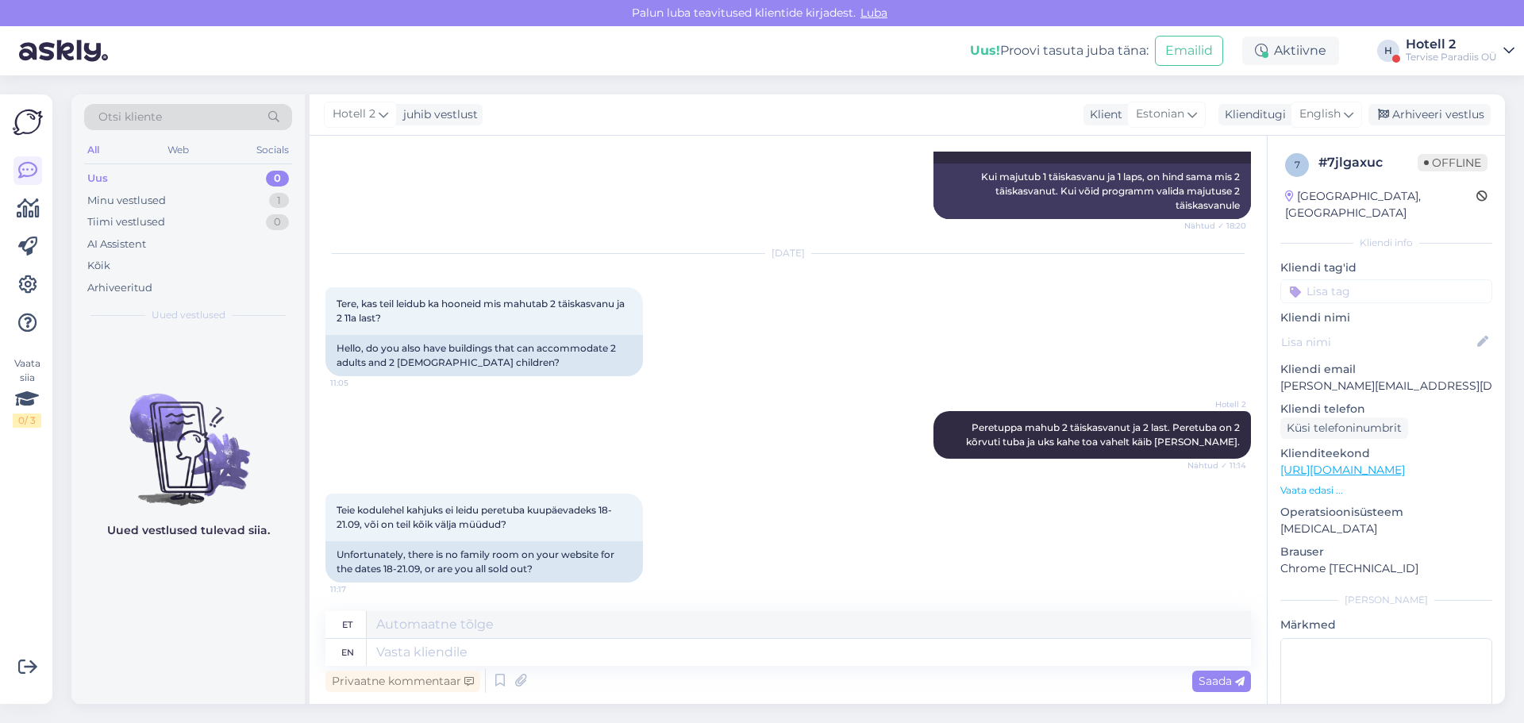
scroll to position [623, 0]
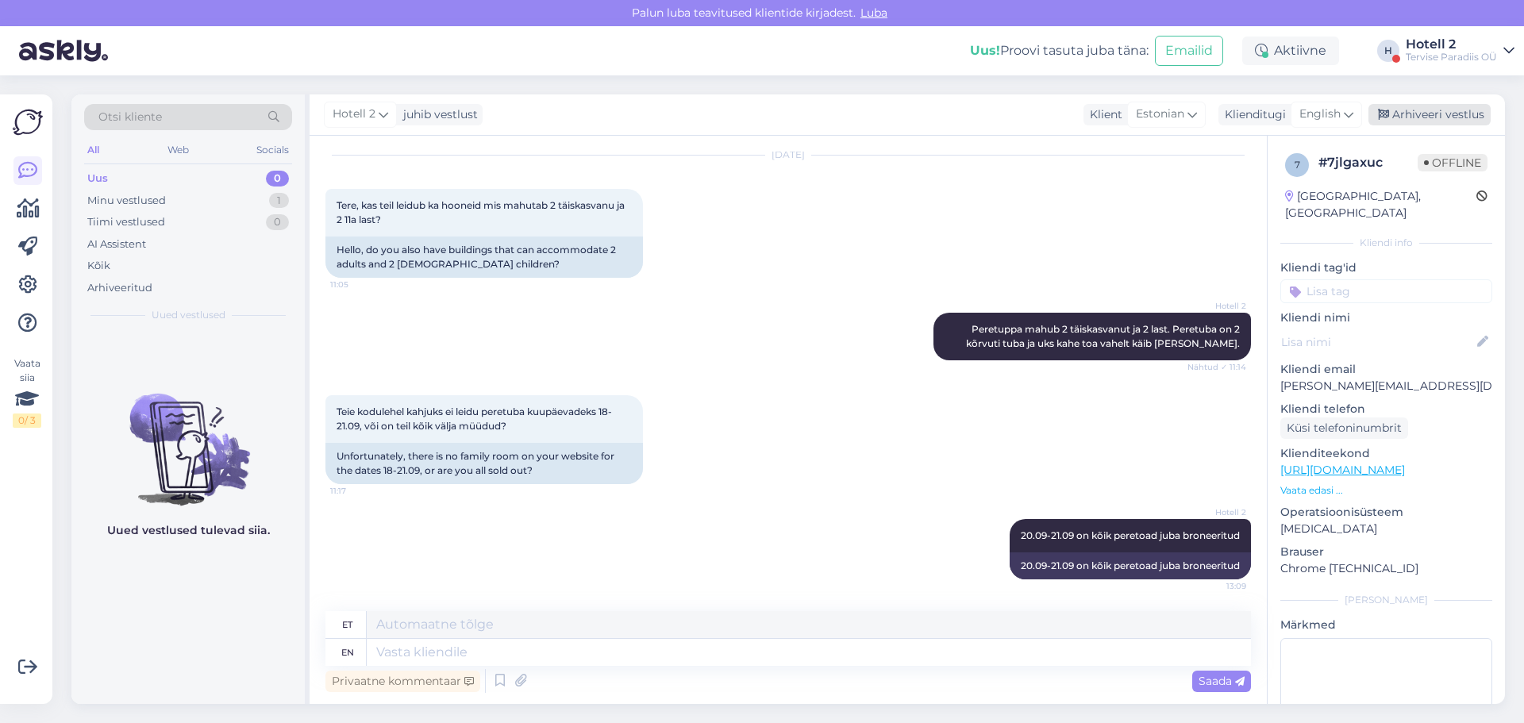
click at [1417, 108] on div "Arhiveeri vestlus" at bounding box center [1429, 114] width 122 height 21
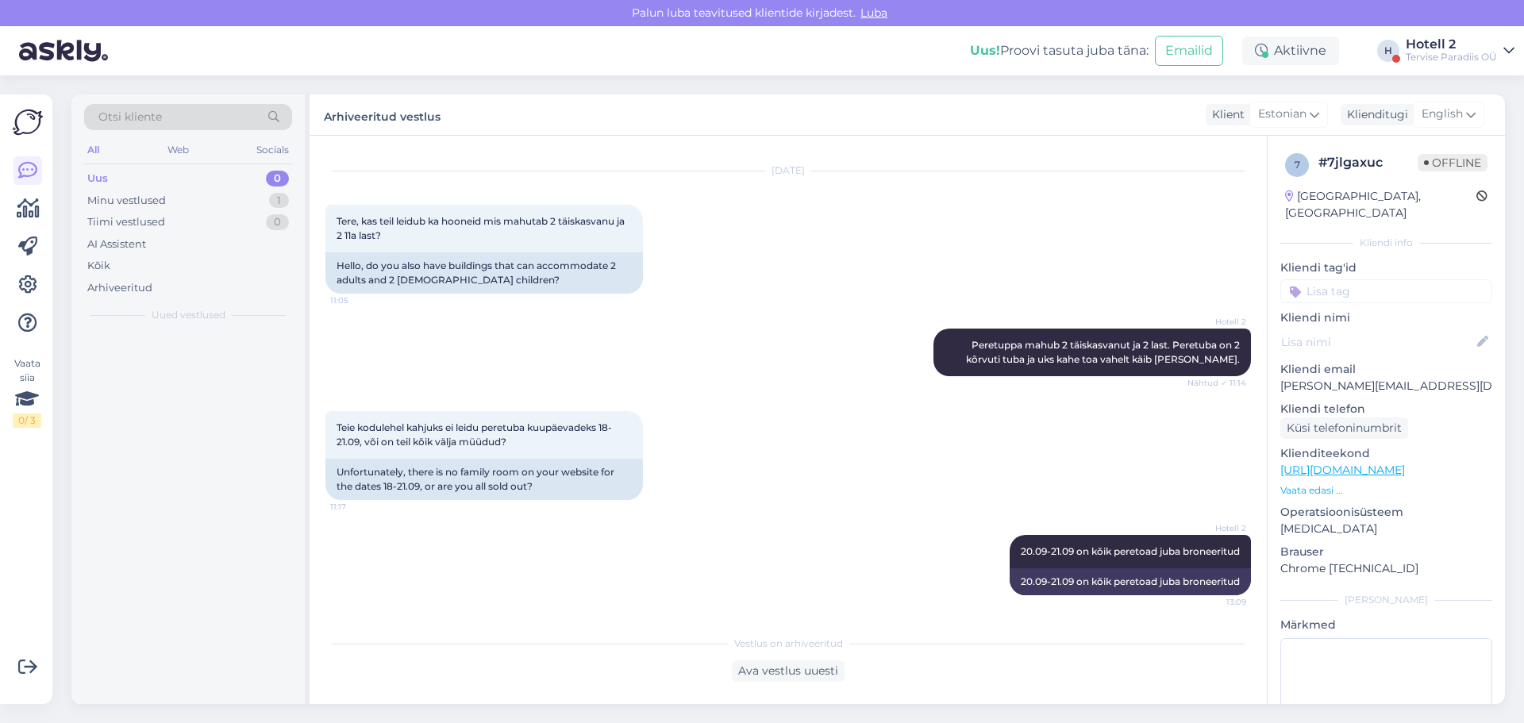
scroll to position [607, 0]
